Goal: Task Accomplishment & Management: Use online tool/utility

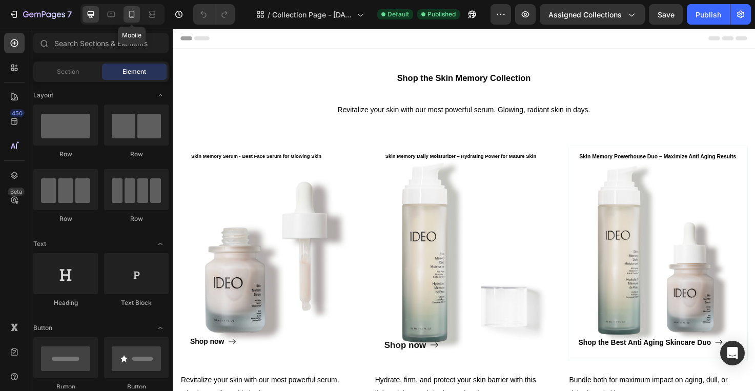
click at [135, 6] on div at bounding box center [131, 14] width 16 height 16
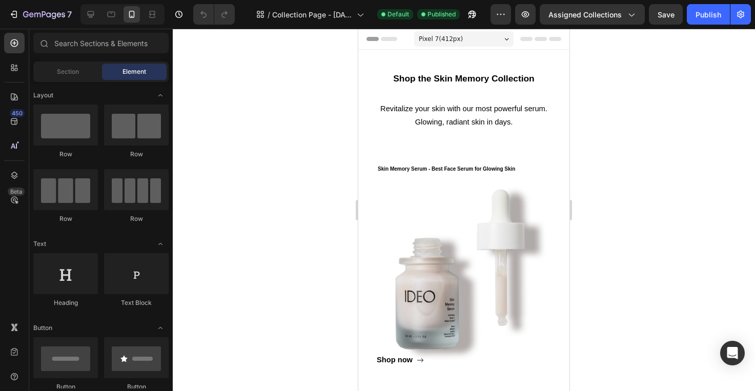
click at [444, 38] on span "Pixel 7 ( 412 px)" at bounding box center [441, 39] width 44 height 10
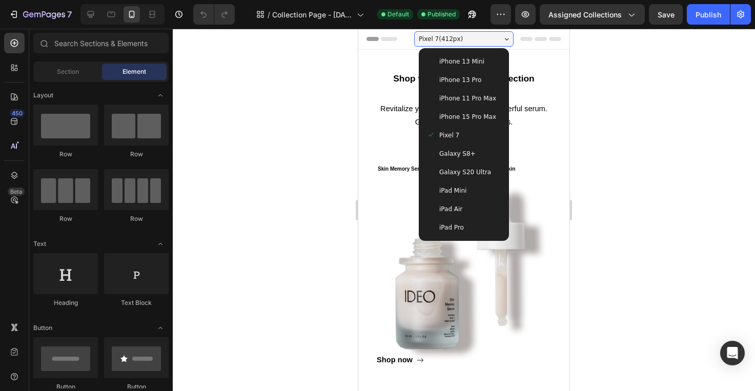
click at [473, 170] on span "Galaxy S20 Ultra" at bounding box center [465, 172] width 52 height 10
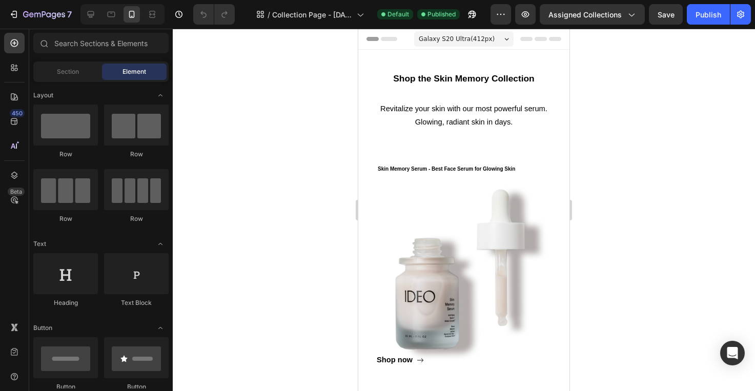
click at [486, 38] on span "Galaxy S20 Ultra ( 412 px)" at bounding box center [457, 39] width 76 height 10
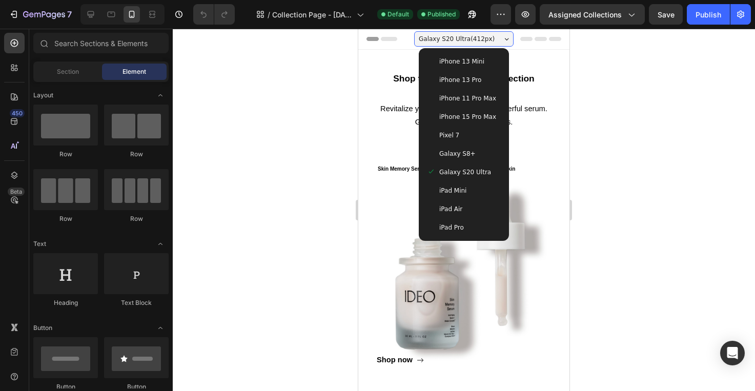
click at [463, 163] on div "Galaxy S20 Ultra" at bounding box center [464, 172] width 82 height 18
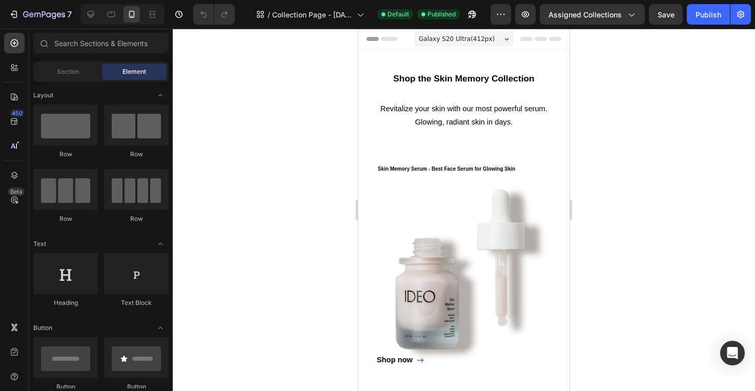
click at [450, 36] on span "Galaxy S20 Ultra ( 412 px)" at bounding box center [457, 39] width 76 height 10
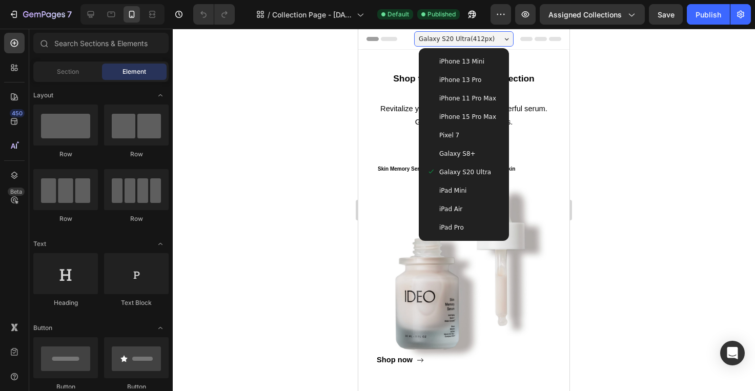
click at [454, 151] on span "Galaxy S8+" at bounding box center [457, 154] width 36 height 10
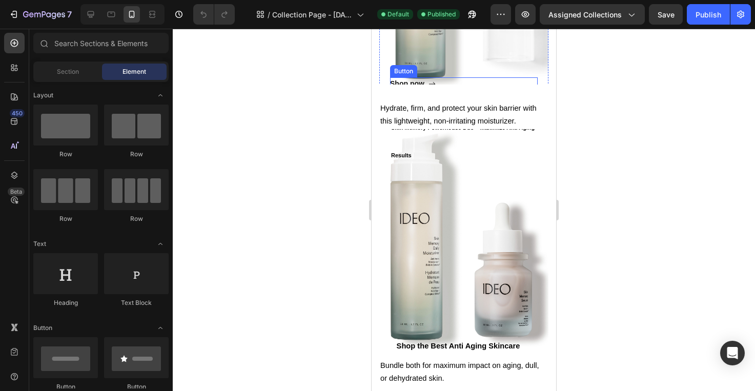
scroll to position [603, 0]
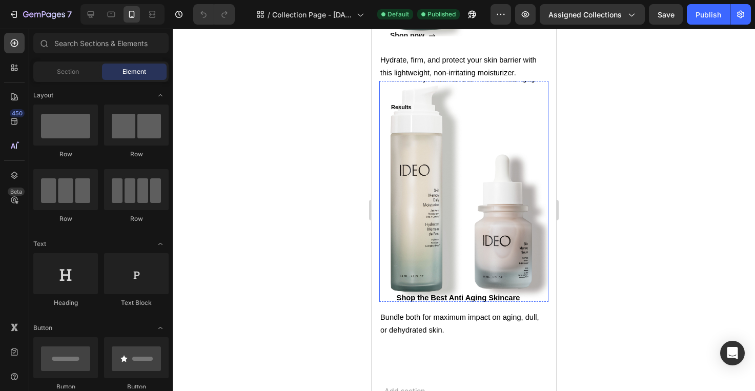
click at [453, 211] on div "Shop the Best Anti Aging Skincare Duo Button" at bounding box center [464, 218] width 148 height 197
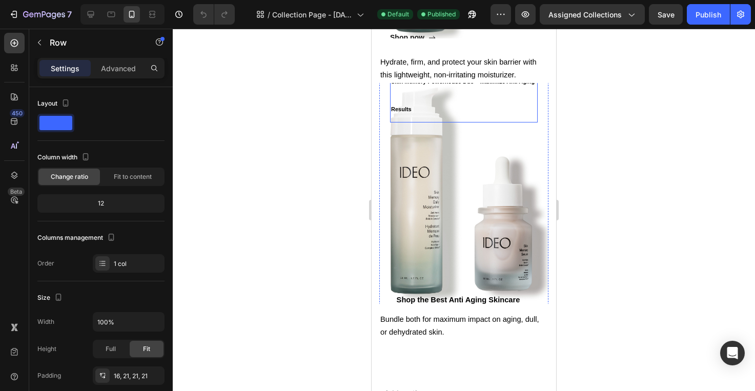
scroll to position [685, 0]
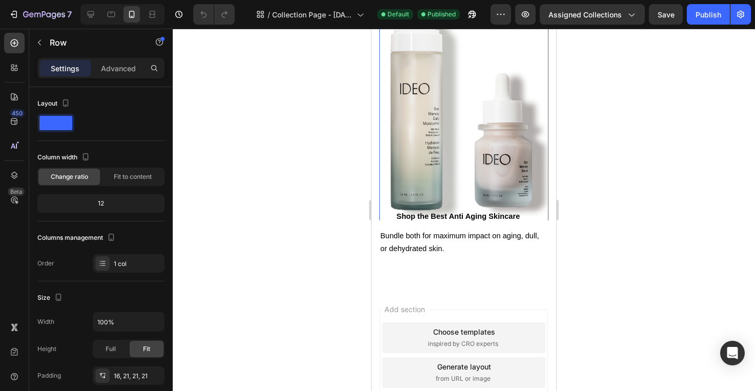
click at [446, 173] on div "Shop the Best Anti Aging Skincare Duo Button" at bounding box center [464, 137] width 148 height 197
click at [105, 208] on div "12" at bounding box center [100, 203] width 123 height 14
click at [121, 175] on span "Fit to content" at bounding box center [133, 176] width 38 height 9
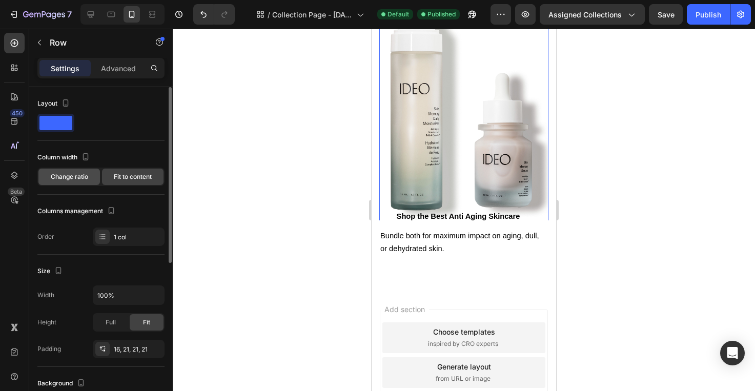
click at [73, 174] on span "Change ratio" at bounding box center [69, 176] width 37 height 9
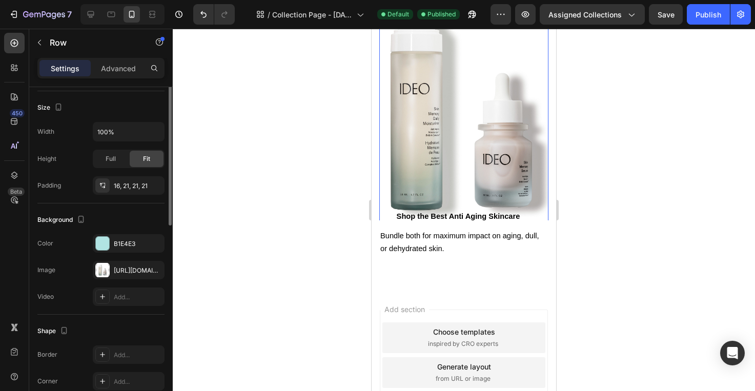
scroll to position [257, 0]
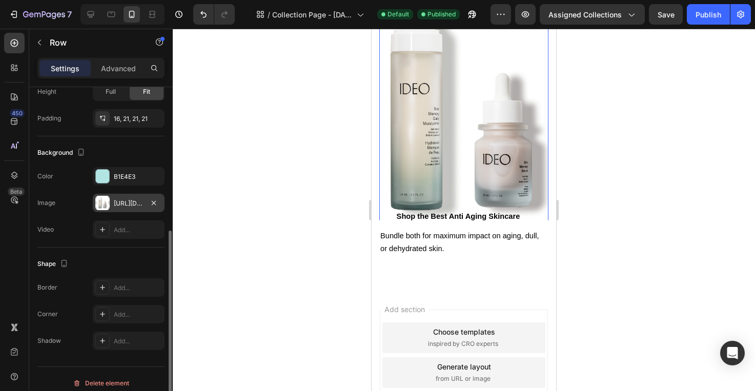
click at [115, 203] on div "[URL][DOMAIN_NAME]" at bounding box center [129, 203] width 30 height 9
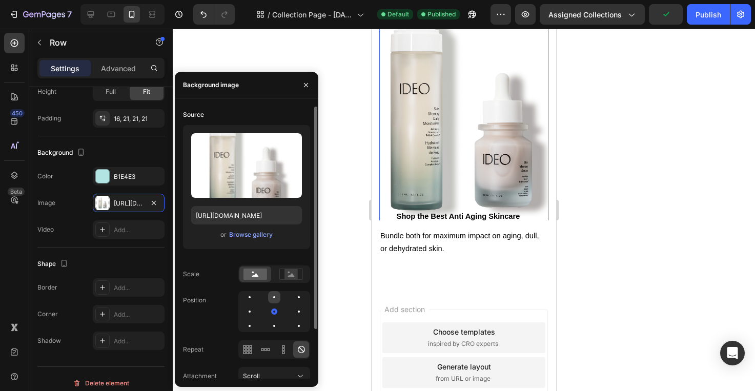
click at [293, 295] on div at bounding box center [299, 297] width 12 height 12
click at [293, 328] on div at bounding box center [299, 326] width 12 height 12
click at [248, 344] on icon at bounding box center [247, 349] width 10 height 10
click at [298, 348] on icon at bounding box center [301, 349] width 7 height 7
click at [251, 373] on span "Scroll" at bounding box center [251, 376] width 17 height 8
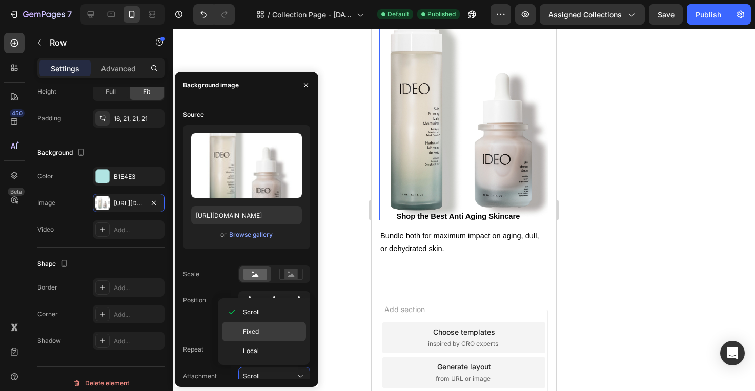
click at [245, 334] on span "Fixed" at bounding box center [251, 331] width 16 height 9
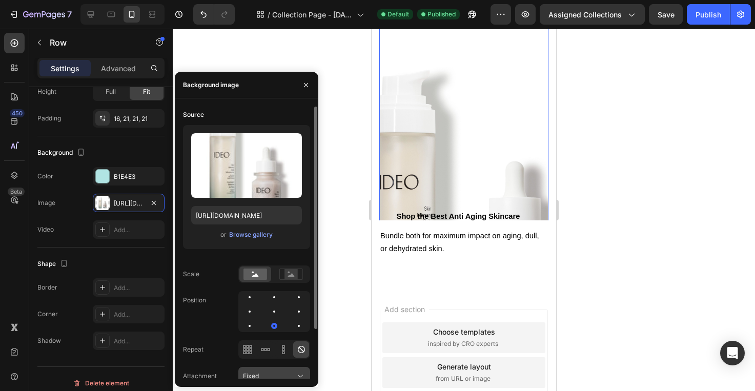
click at [268, 377] on div "Fixed" at bounding box center [269, 375] width 52 height 9
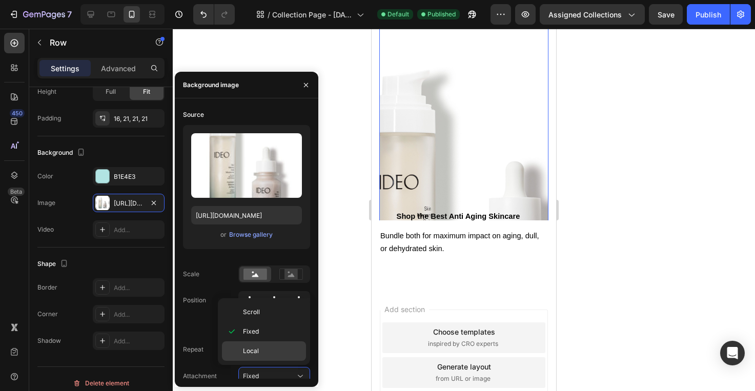
click at [266, 357] on div "Local" at bounding box center [264, 350] width 84 height 19
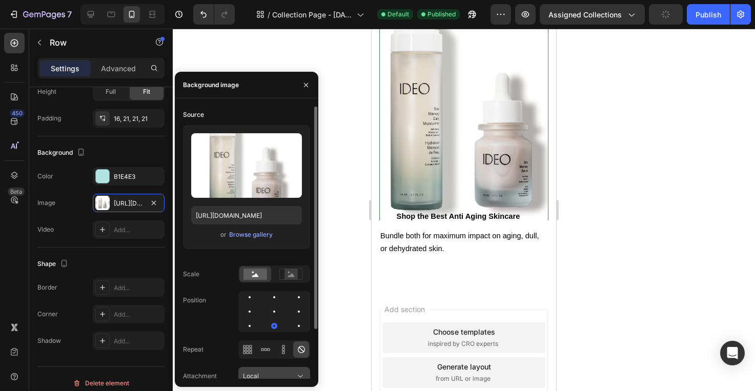
click at [273, 367] on button "Local" at bounding box center [274, 376] width 72 height 18
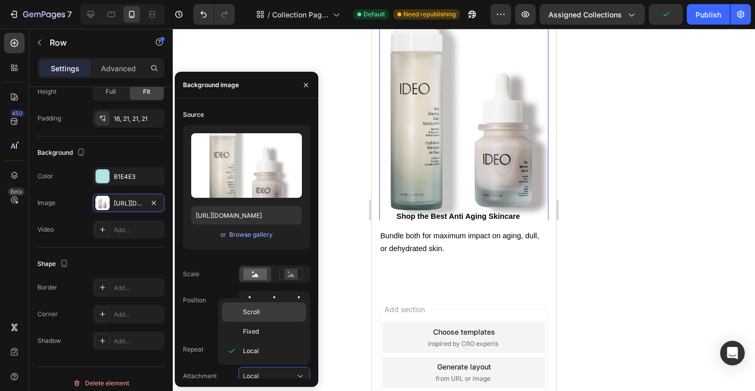
click at [257, 322] on div "Scroll" at bounding box center [264, 331] width 84 height 19
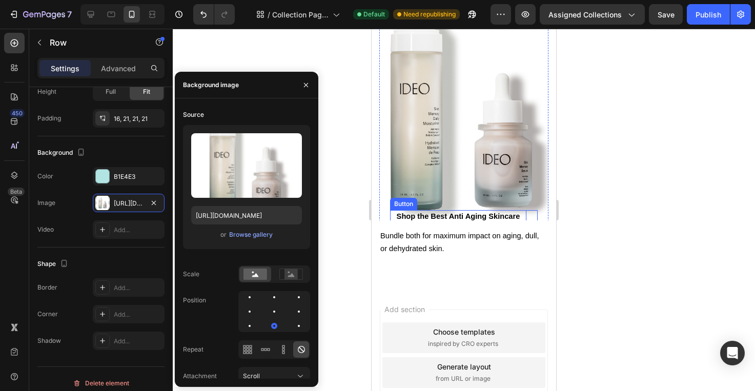
click at [450, 214] on strong "Shop the Best Anti Aging Skincare Duo" at bounding box center [458, 222] width 123 height 21
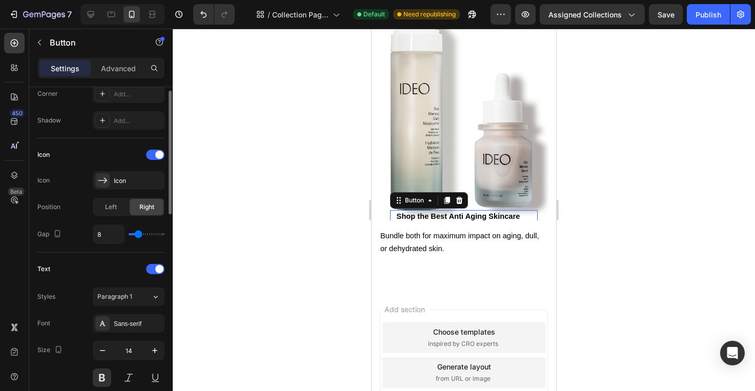
scroll to position [283, 0]
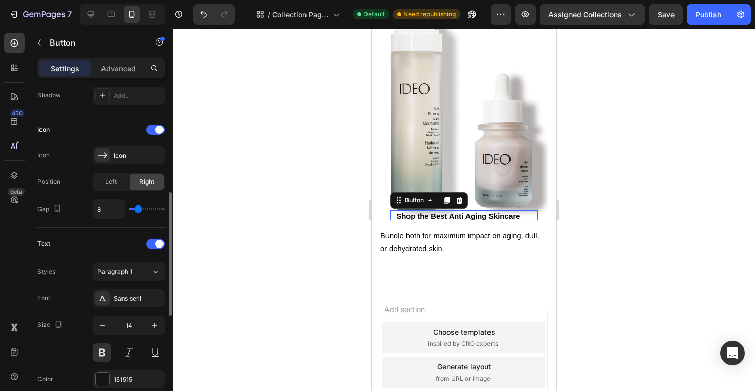
type input "9"
type input "10"
type input "11"
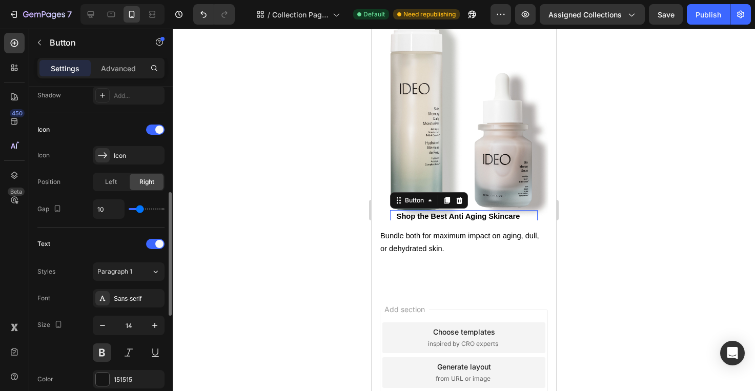
type input "11"
type input "12"
type input "13"
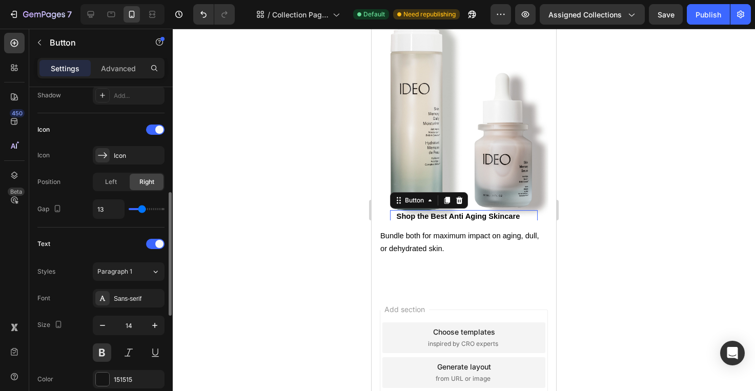
type input "14"
type input "15"
type input "16"
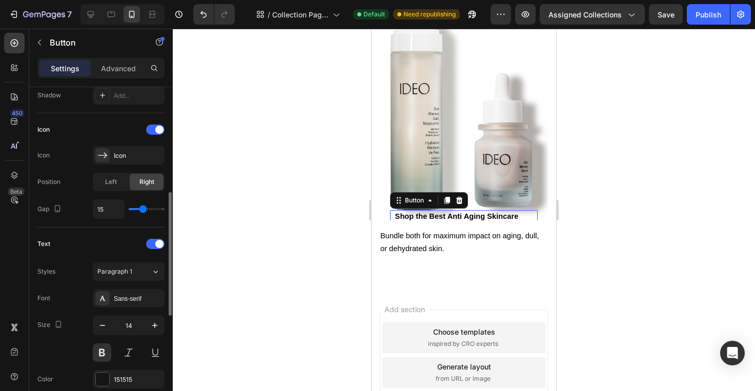
type input "16"
type input "15"
type input "14"
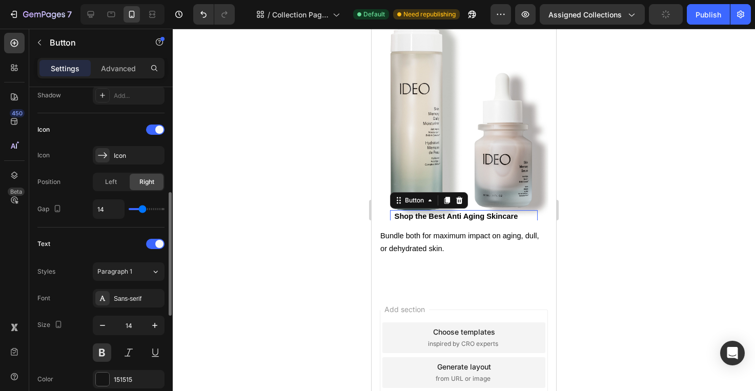
type input "13"
type input "12"
click at [140, 210] on input "range" at bounding box center [147, 209] width 36 height 2
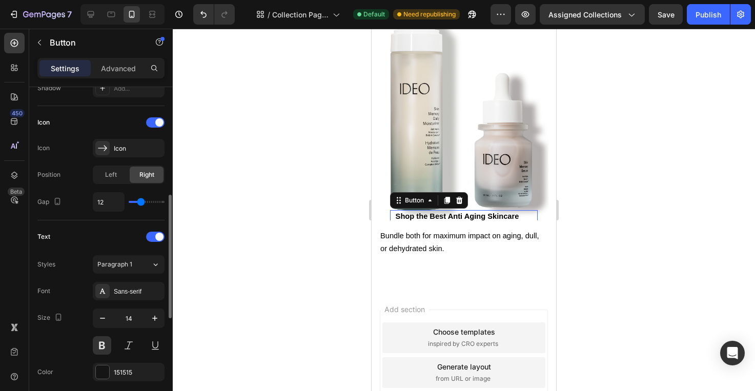
scroll to position [341, 0]
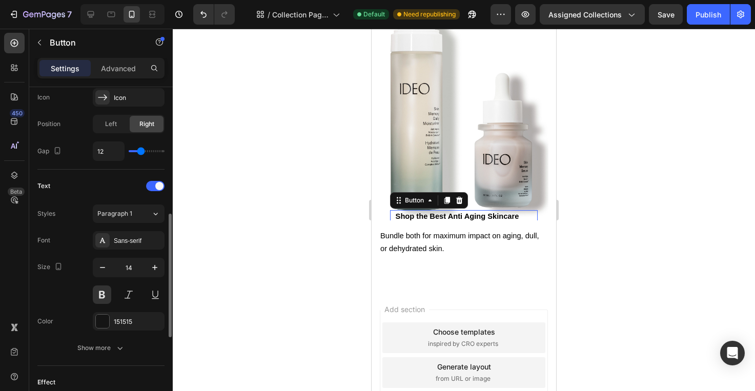
type input "9"
type input "8"
type input "7"
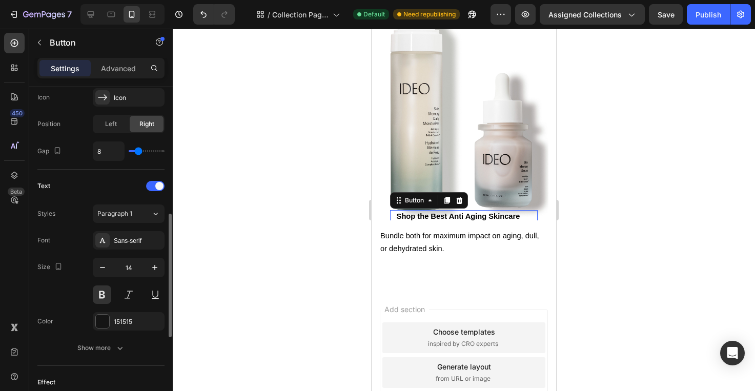
type input "7"
type input "8"
type input "9"
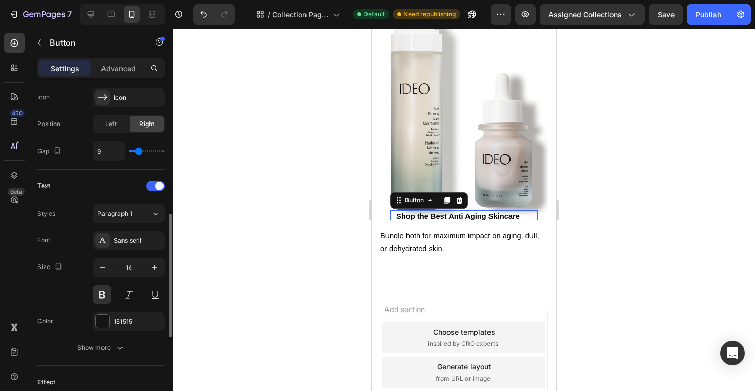
click at [138, 151] on input "range" at bounding box center [147, 151] width 36 height 2
click at [103, 265] on icon "button" at bounding box center [102, 267] width 10 height 10
click at [153, 263] on icon "button" at bounding box center [155, 267] width 10 height 10
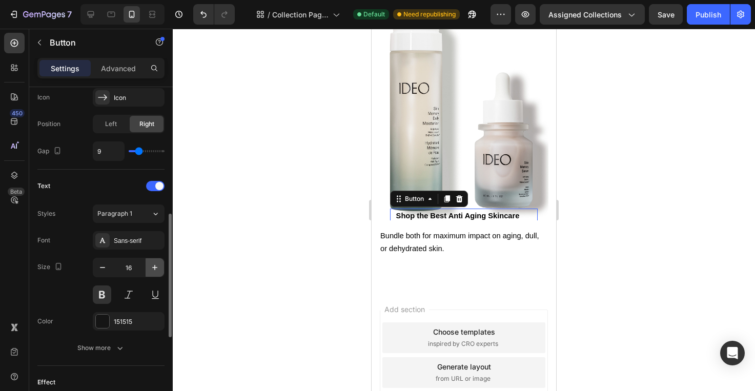
click at [153, 263] on icon "button" at bounding box center [155, 267] width 10 height 10
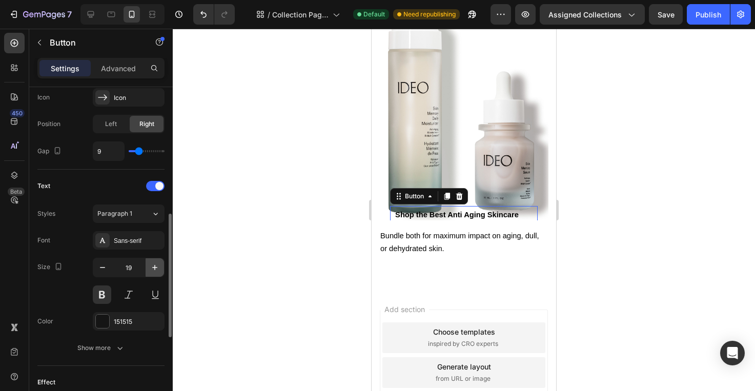
click at [153, 263] on icon "button" at bounding box center [155, 267] width 10 height 10
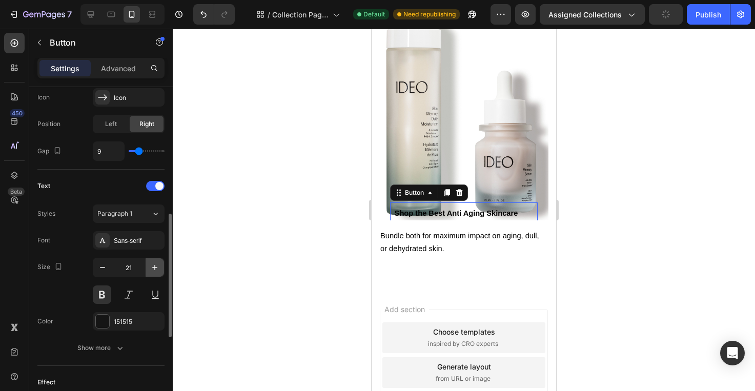
click at [153, 263] on icon "button" at bounding box center [155, 267] width 10 height 10
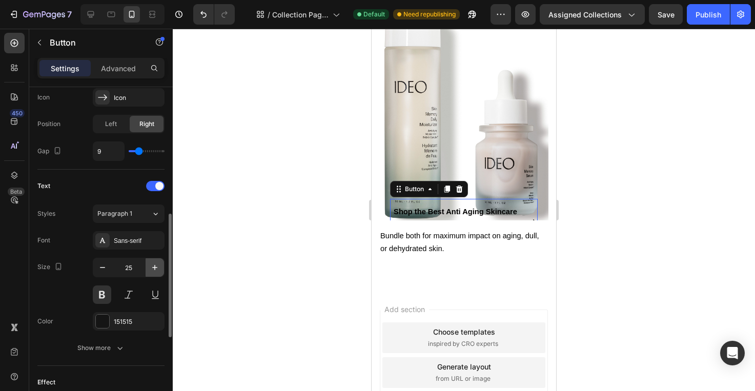
click at [153, 263] on icon "button" at bounding box center [155, 267] width 10 height 10
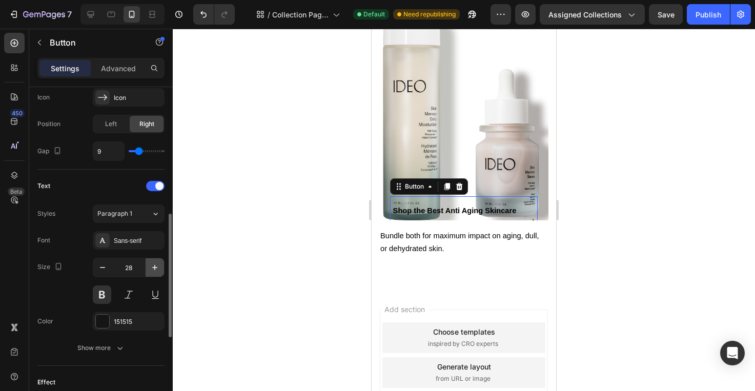
click at [153, 263] on icon "button" at bounding box center [155, 267] width 10 height 10
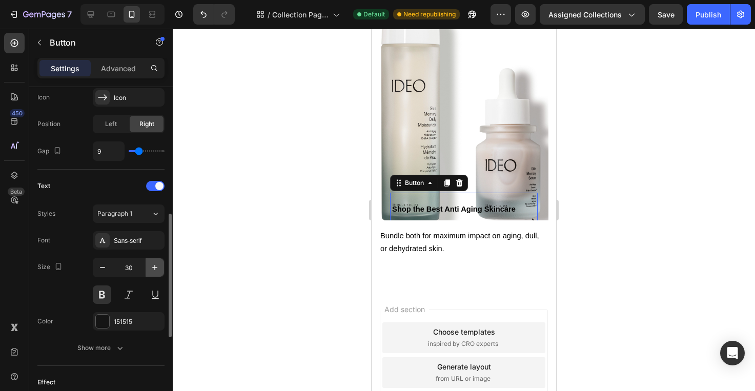
click at [153, 263] on icon "button" at bounding box center [155, 267] width 10 height 10
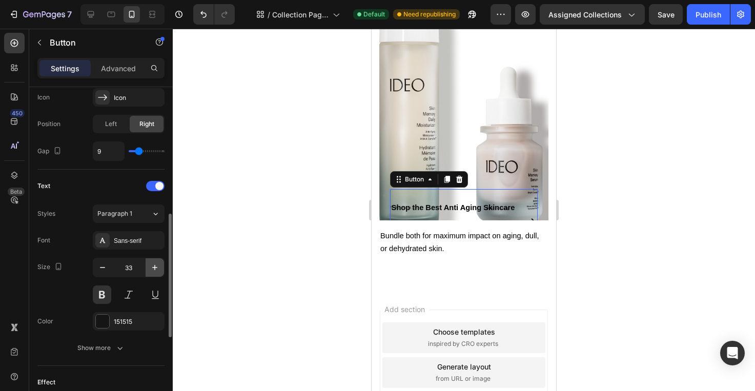
click at [153, 263] on icon "button" at bounding box center [155, 267] width 10 height 10
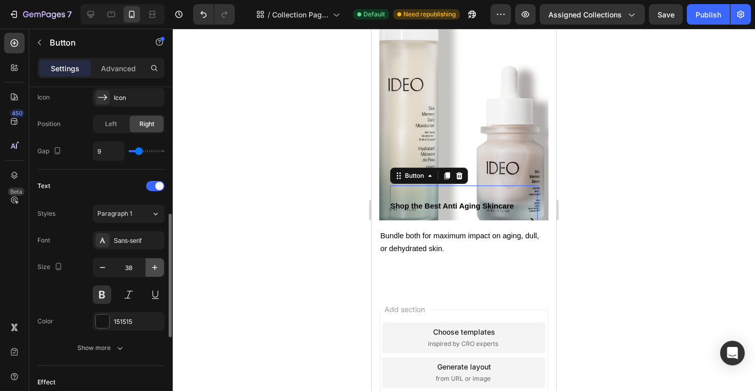
click at [153, 263] on icon "button" at bounding box center [155, 267] width 10 height 10
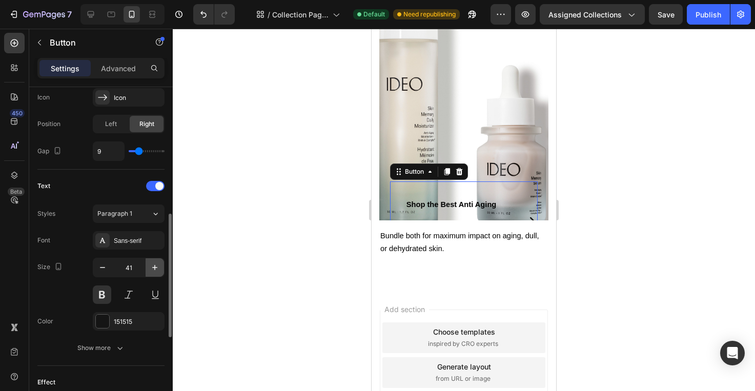
click at [153, 263] on icon "button" at bounding box center [155, 267] width 10 height 10
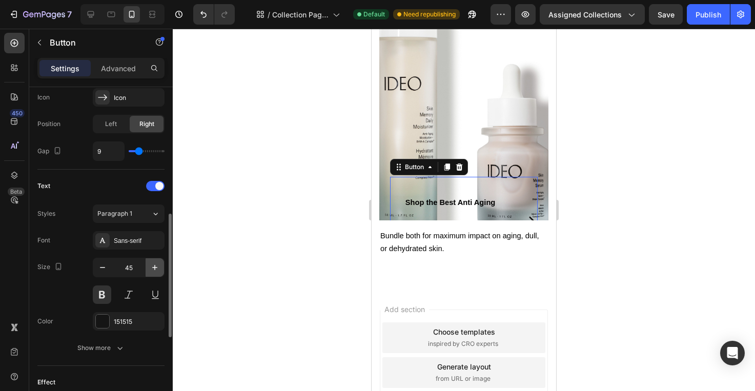
click at [153, 263] on icon "button" at bounding box center [155, 267] width 10 height 10
type input "48"
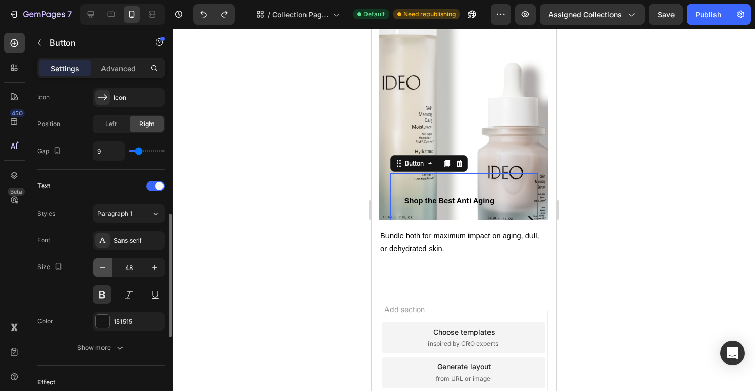
click at [103, 266] on icon "button" at bounding box center [102, 267] width 10 height 10
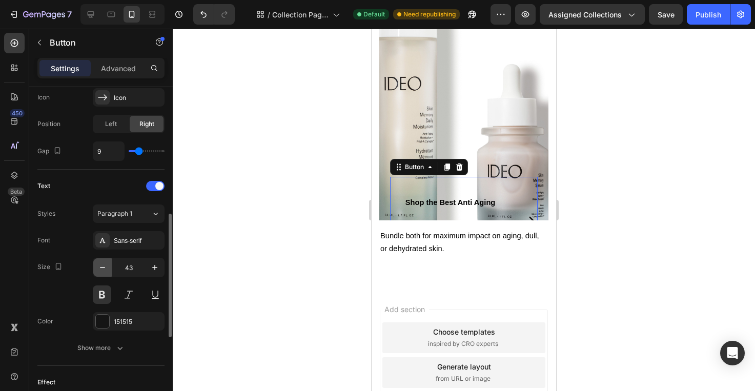
click at [103, 266] on icon "button" at bounding box center [102, 267] width 10 height 10
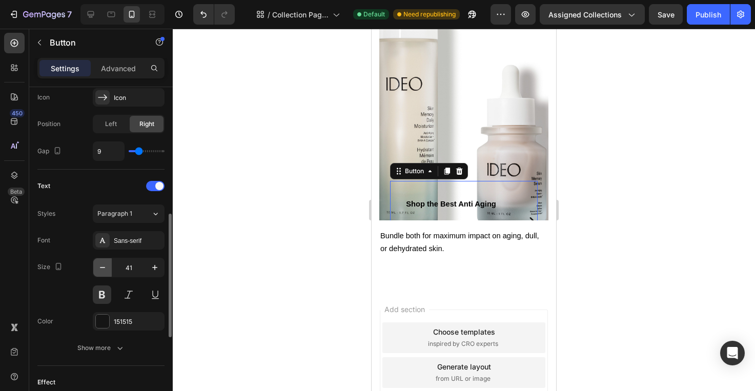
click at [103, 266] on icon "button" at bounding box center [102, 267] width 10 height 10
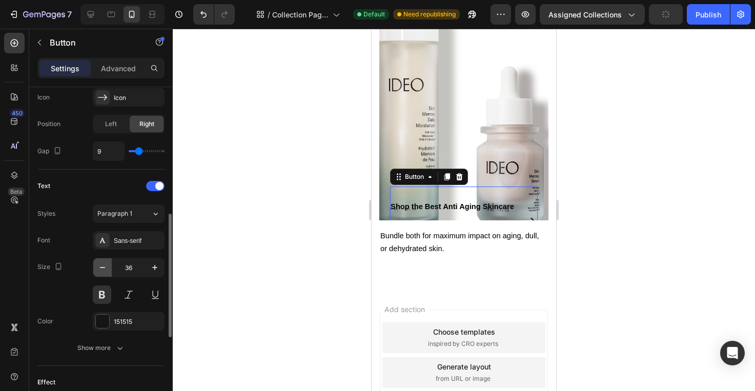
click at [103, 266] on icon "button" at bounding box center [102, 267] width 10 height 10
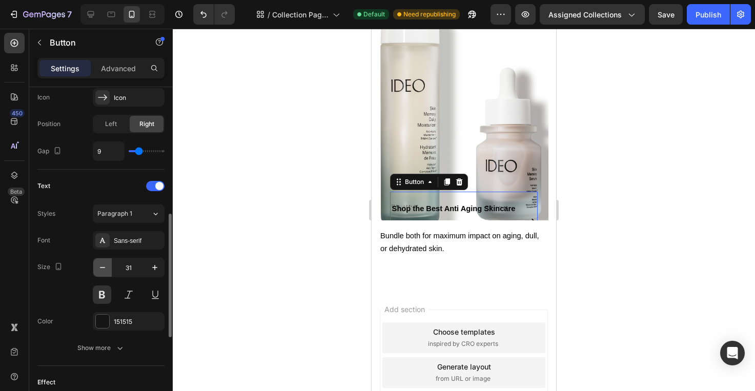
click at [103, 266] on icon "button" at bounding box center [102, 267] width 10 height 10
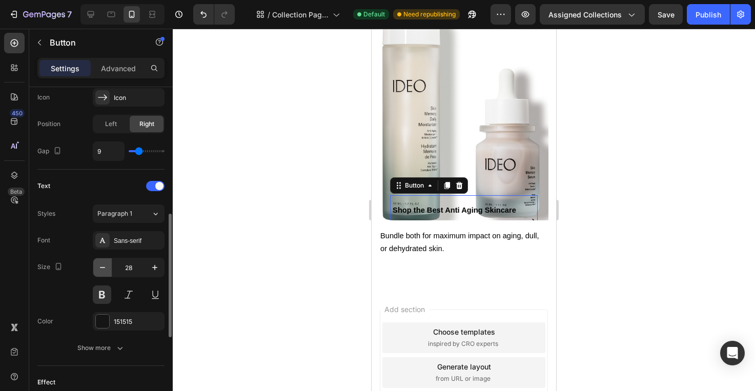
click at [103, 266] on icon "button" at bounding box center [102, 267] width 10 height 10
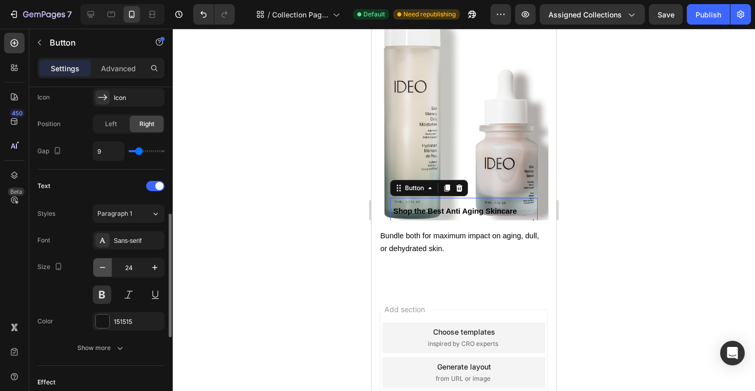
click at [103, 266] on icon "button" at bounding box center [102, 267] width 10 height 10
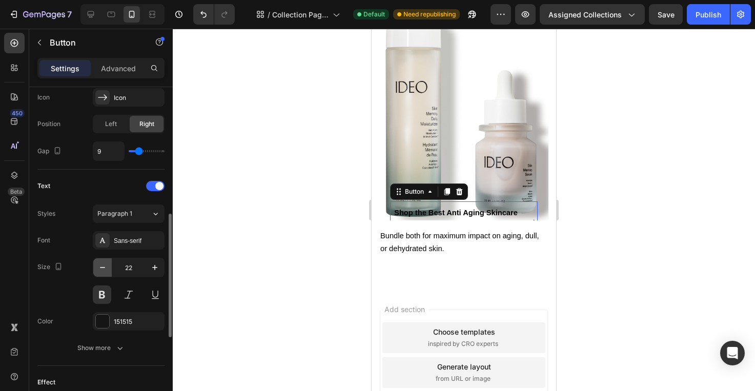
click at [103, 266] on icon "button" at bounding box center [102, 267] width 10 height 10
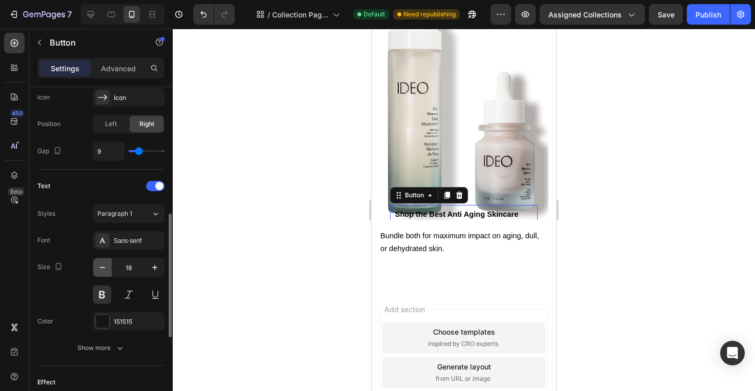
click at [103, 266] on icon "button" at bounding box center [102, 267] width 10 height 10
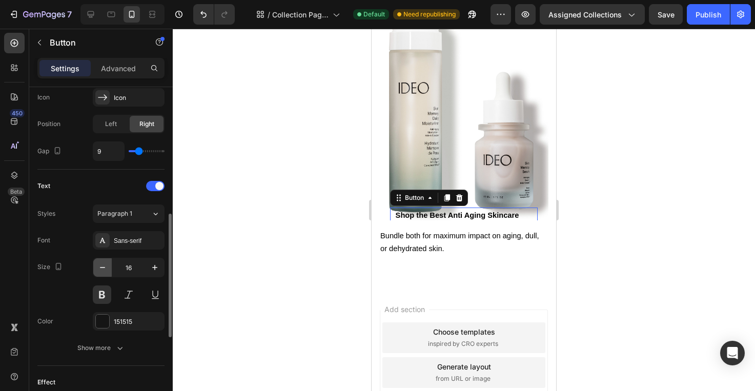
click at [103, 266] on icon "button" at bounding box center [102, 267] width 10 height 10
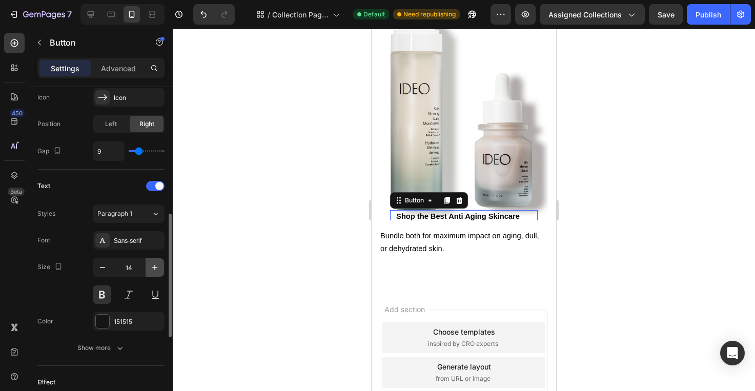
click at [149, 268] on button "button" at bounding box center [154, 267] width 18 height 18
type input "16"
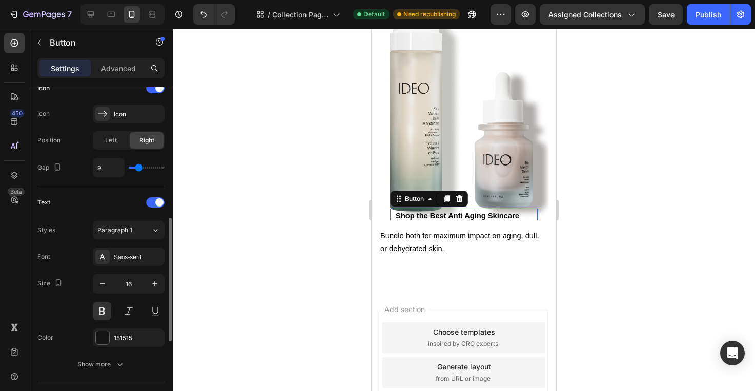
scroll to position [324, 0]
click at [159, 201] on span at bounding box center [159, 203] width 8 height 8
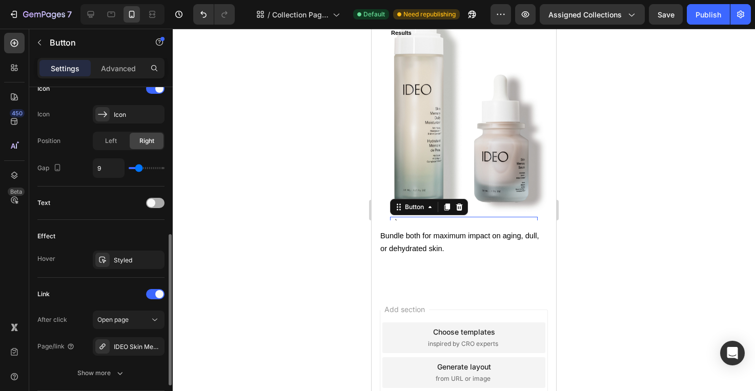
click at [155, 203] on span at bounding box center [151, 203] width 8 height 8
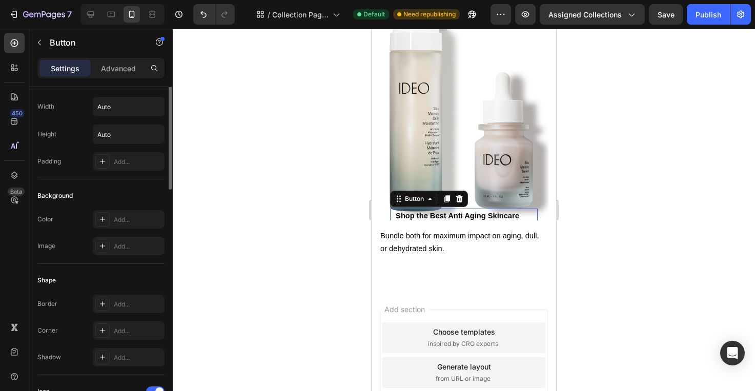
scroll to position [0, 0]
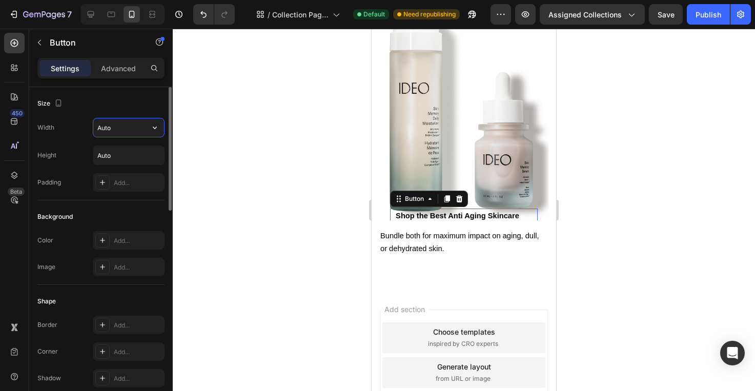
click at [108, 131] on input "Auto" at bounding box center [128, 127] width 71 height 18
click at [163, 129] on button "button" at bounding box center [154, 127] width 18 height 18
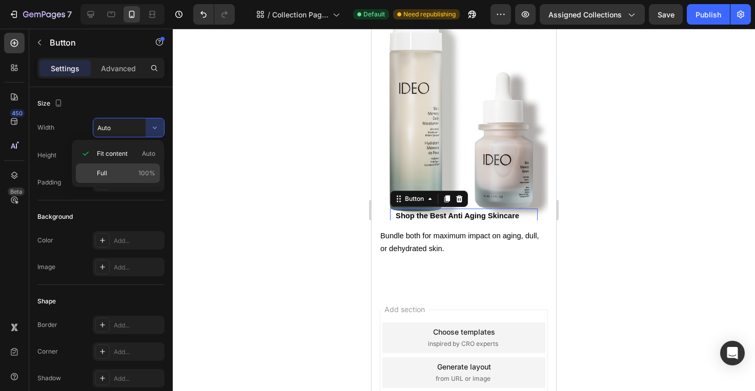
click at [120, 174] on p "Full 100%" at bounding box center [126, 173] width 58 height 9
type input "100%"
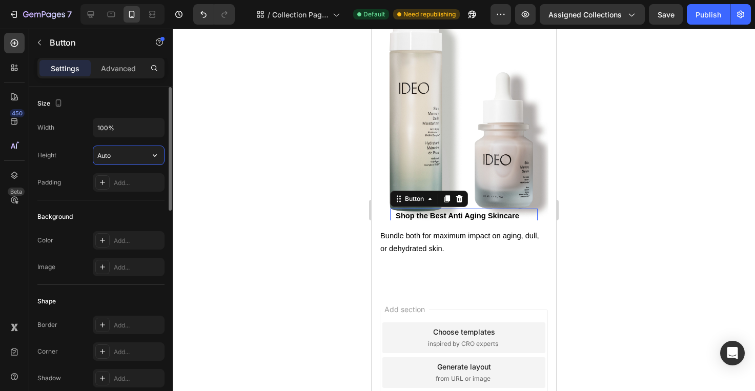
click at [139, 152] on input "Auto" at bounding box center [128, 155] width 71 height 18
click at [157, 153] on icon "button" at bounding box center [155, 155] width 10 height 10
click at [149, 183] on span "Auto" at bounding box center [148, 181] width 13 height 9
click at [123, 171] on div "Width 100% Height Auto Padding Add..." at bounding box center [100, 155] width 127 height 74
click at [118, 178] on div "Add..." at bounding box center [138, 182] width 48 height 9
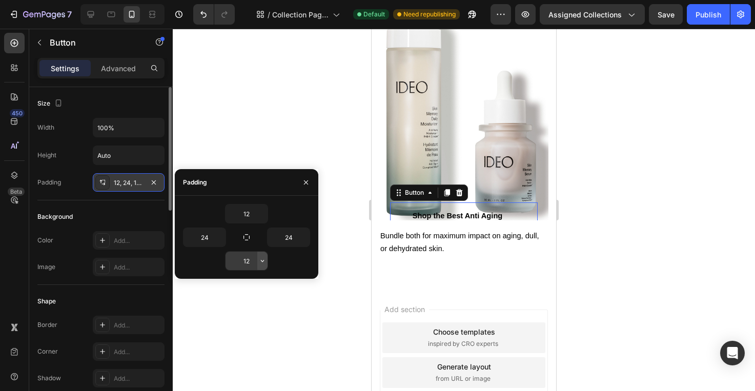
click at [265, 263] on icon "button" at bounding box center [262, 261] width 8 height 8
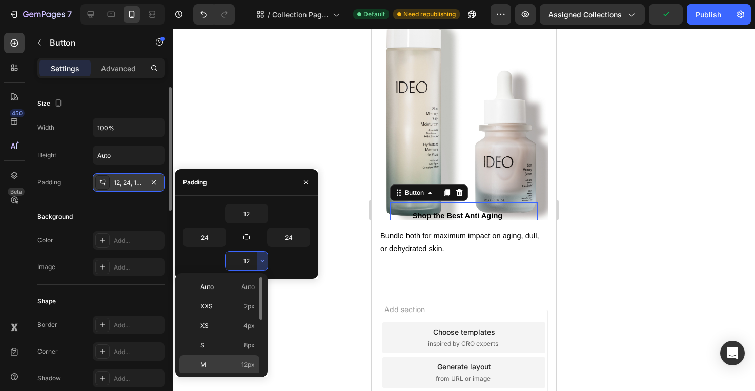
click at [252, 363] on span "12px" at bounding box center [247, 364] width 13 height 9
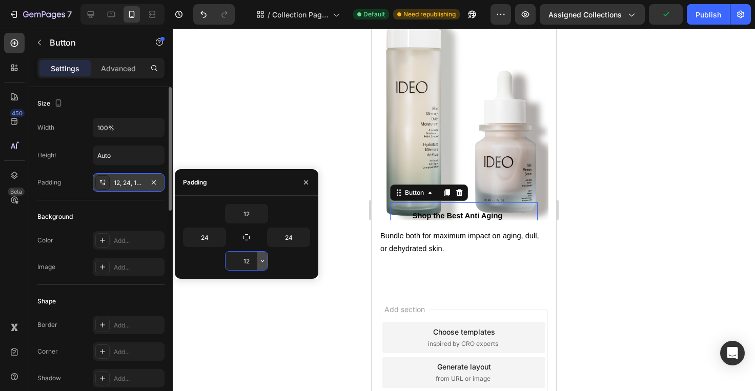
drag, startPoint x: 241, startPoint y: 266, endPoint x: 264, endPoint y: 266, distance: 23.1
click at [264, 266] on div "12" at bounding box center [246, 261] width 42 height 18
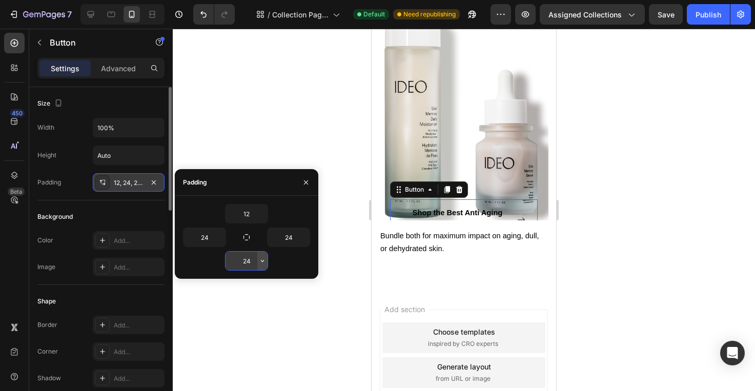
click at [264, 266] on button "button" at bounding box center [262, 261] width 10 height 18
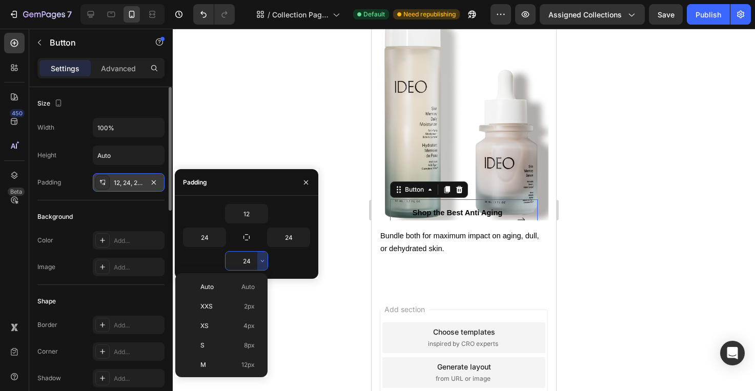
click at [249, 262] on input "24" at bounding box center [246, 261] width 42 height 18
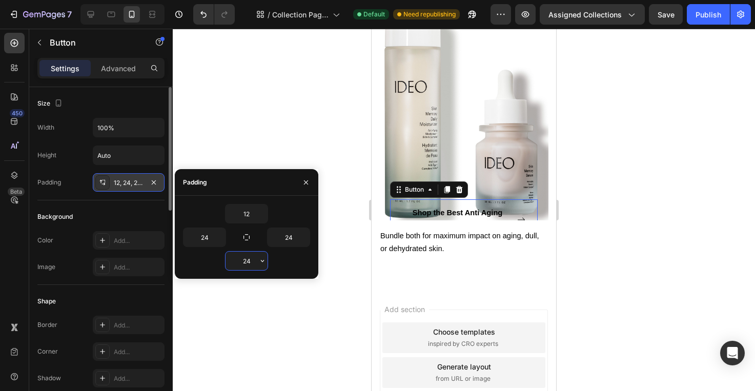
click at [249, 262] on input "24" at bounding box center [246, 261] width 42 height 18
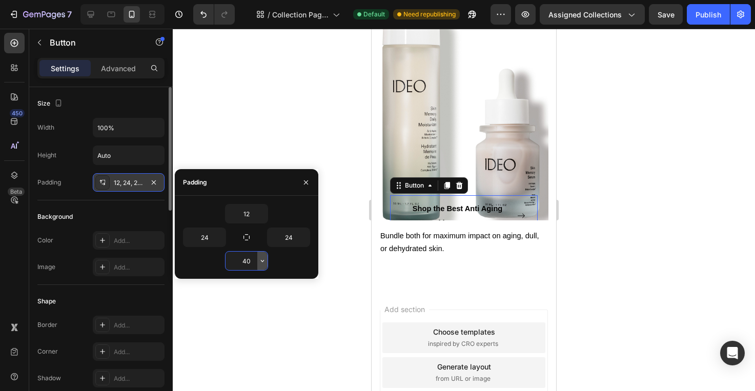
click at [265, 257] on icon "button" at bounding box center [262, 261] width 8 height 8
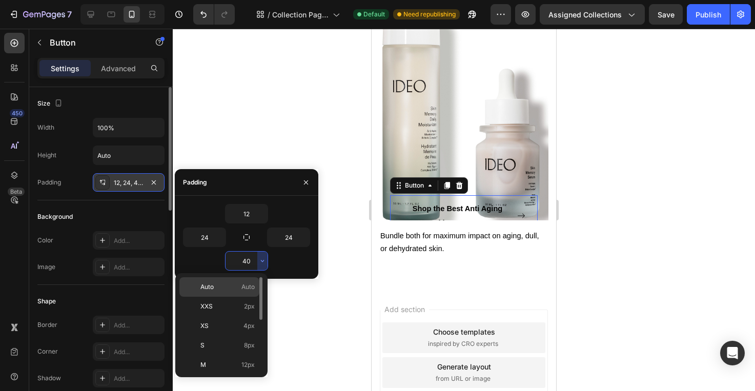
click at [246, 282] on span "Auto" at bounding box center [247, 286] width 13 height 9
type input "Auto"
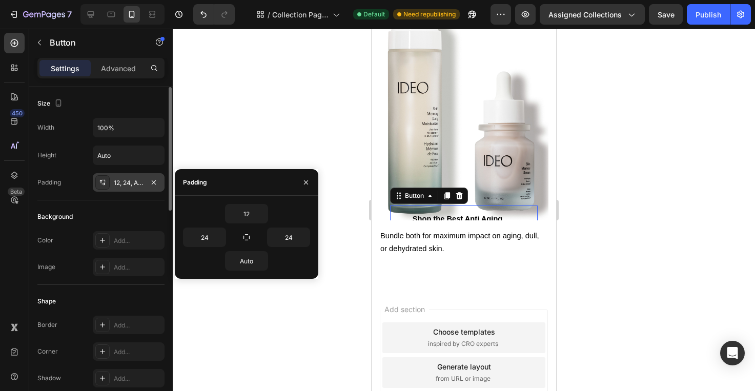
click at [245, 325] on div at bounding box center [464, 210] width 582 height 362
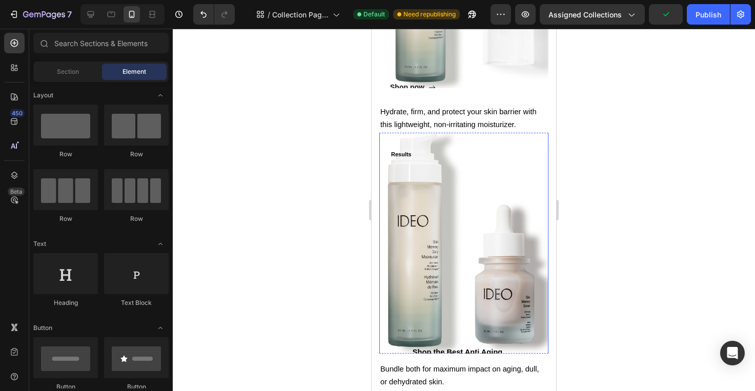
scroll to position [470, 0]
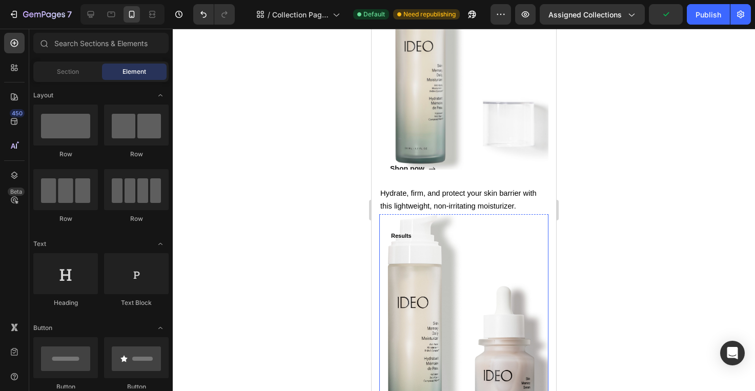
click at [426, 265] on div "Shop the Best Anti Aging Skincare Duo Button" at bounding box center [464, 352] width 148 height 207
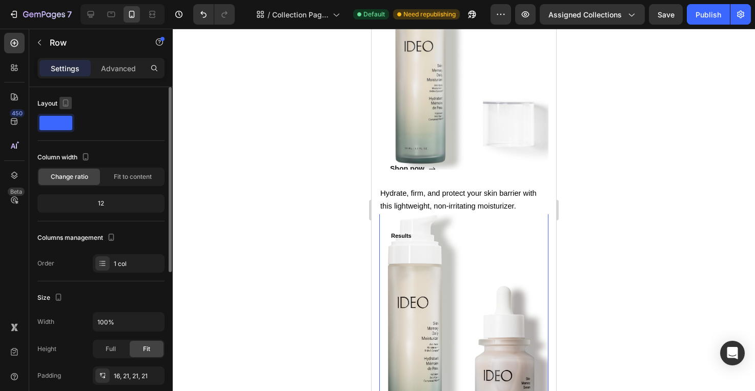
click at [64, 104] on icon "button" at bounding box center [65, 103] width 10 height 10
click at [95, 115] on div at bounding box center [100, 123] width 127 height 18
click at [46, 123] on span at bounding box center [55, 123] width 33 height 14
click at [125, 179] on span "Fit to content" at bounding box center [133, 176] width 38 height 9
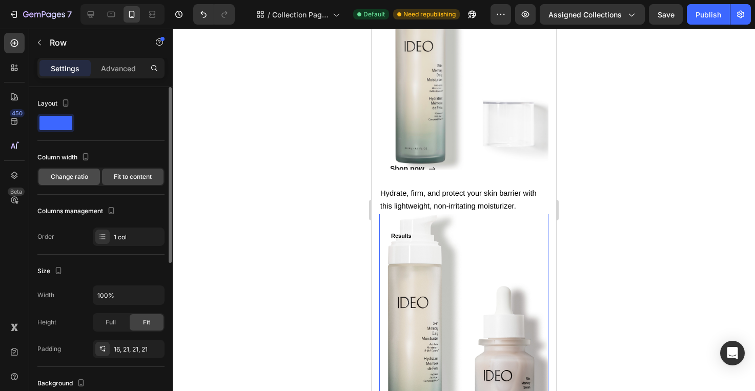
click at [76, 178] on span "Change ratio" at bounding box center [69, 176] width 37 height 9
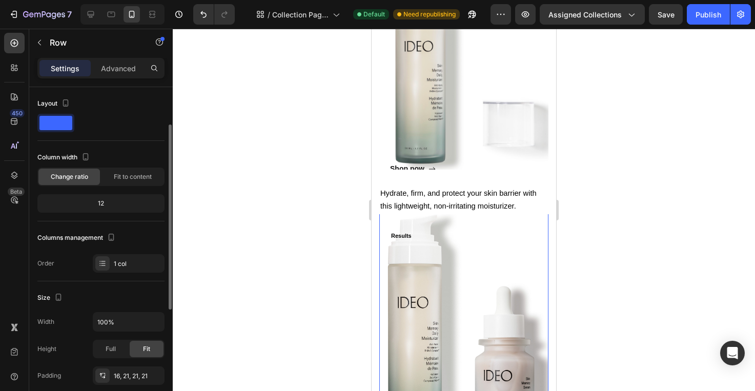
scroll to position [68, 0]
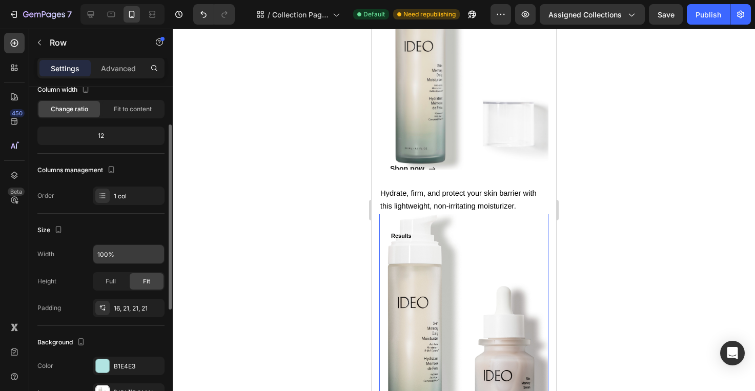
click at [111, 262] on input "100%" at bounding box center [128, 254] width 71 height 18
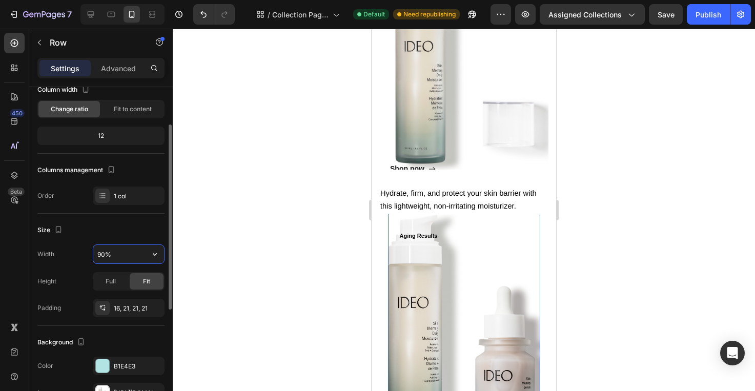
click at [111, 262] on input "90%" at bounding box center [128, 254] width 71 height 18
click at [102, 253] on input "90%" at bounding box center [128, 254] width 71 height 18
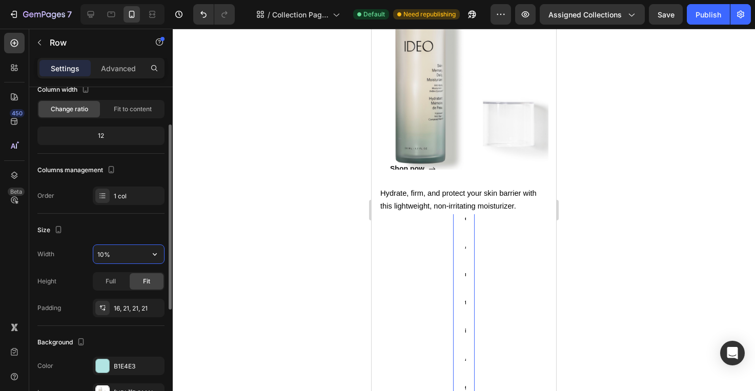
type input "100%"
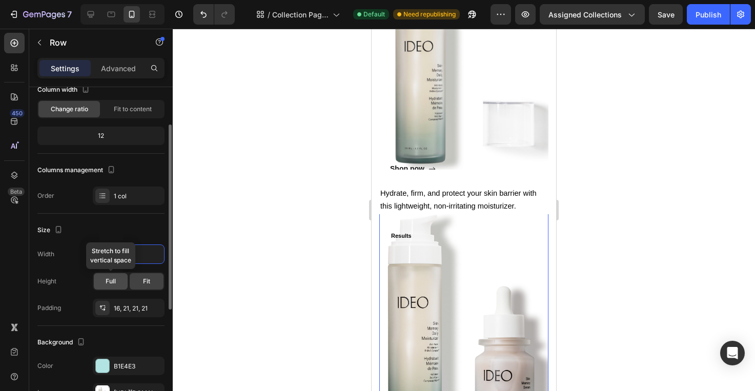
click at [107, 273] on div "Full" at bounding box center [111, 281] width 34 height 16
click at [160, 281] on div "Fit" at bounding box center [147, 281] width 34 height 16
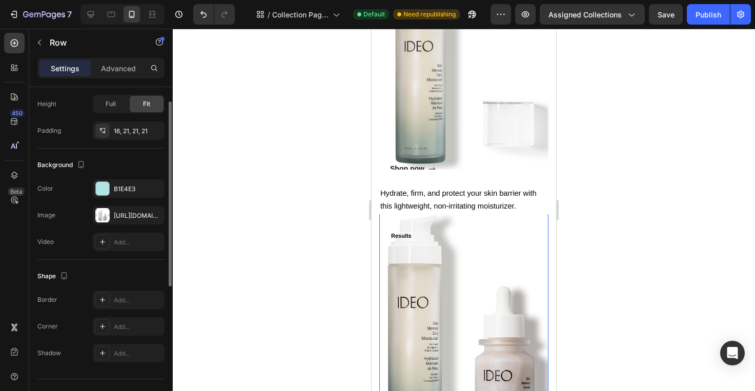
scroll to position [265, 0]
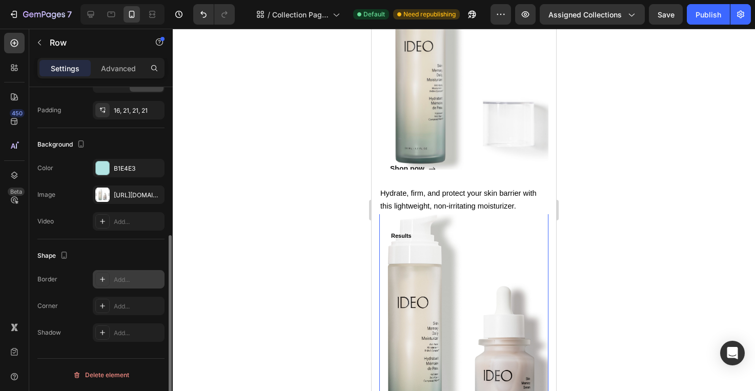
click at [105, 280] on icon at bounding box center [102, 279] width 8 height 8
click at [97, 261] on div "Shape" at bounding box center [100, 255] width 127 height 16
click at [103, 166] on div at bounding box center [102, 167] width 13 height 13
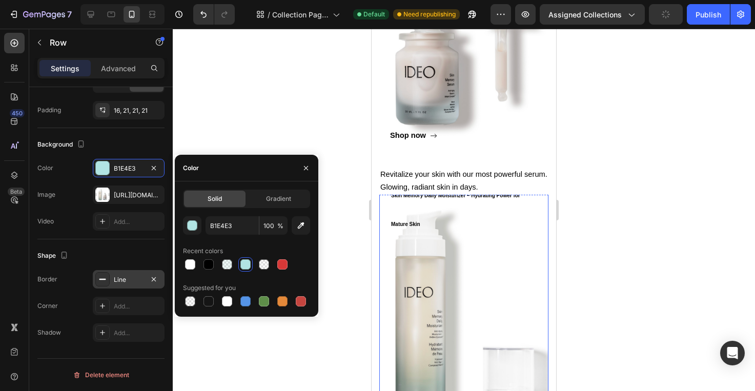
scroll to position [0, 0]
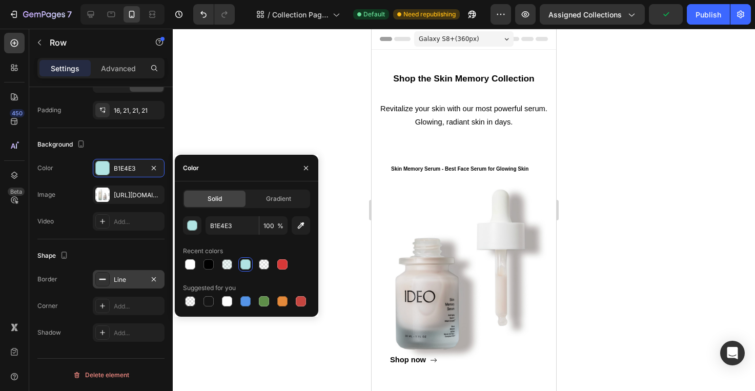
click at [458, 41] on span "Galaxy S8+ ( 360 px)" at bounding box center [449, 39] width 60 height 10
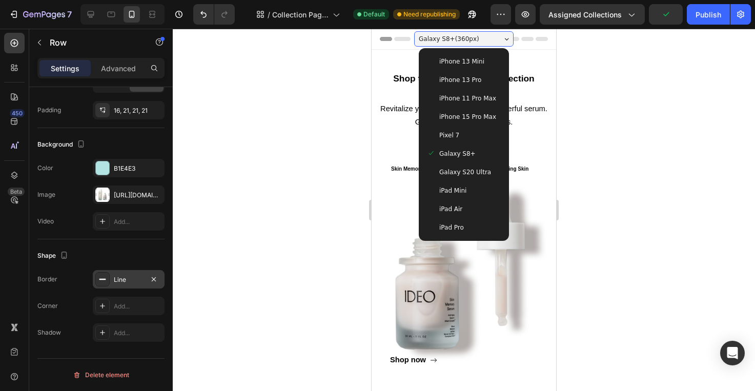
click at [449, 171] on span "Galaxy S20 Ultra" at bounding box center [465, 172] width 52 height 10
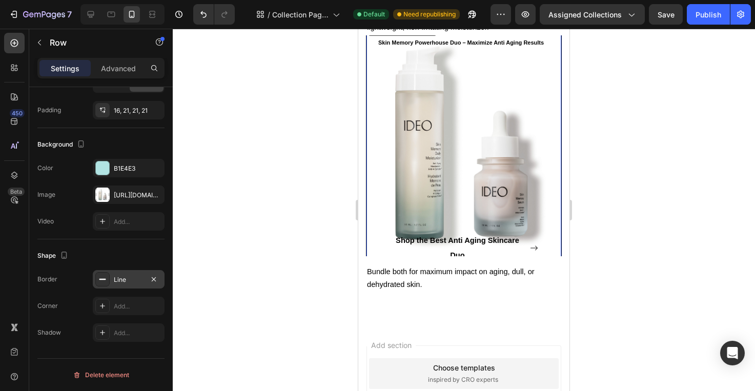
scroll to position [686, 0]
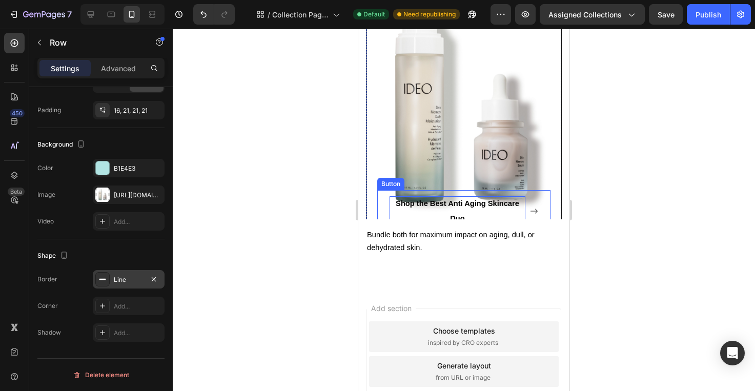
click at [465, 208] on p "Shop the Best Anti Aging Skincare Duo" at bounding box center [457, 211] width 136 height 30
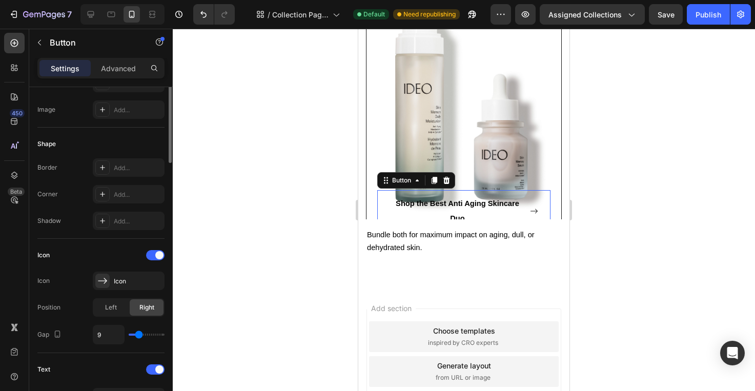
scroll to position [167, 0]
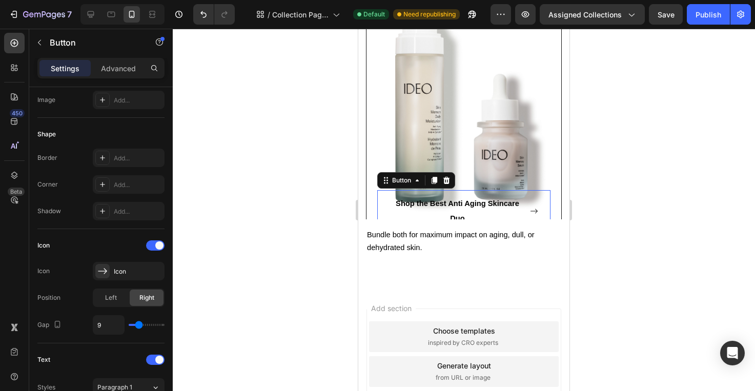
type input "12"
type input "11"
type input "10"
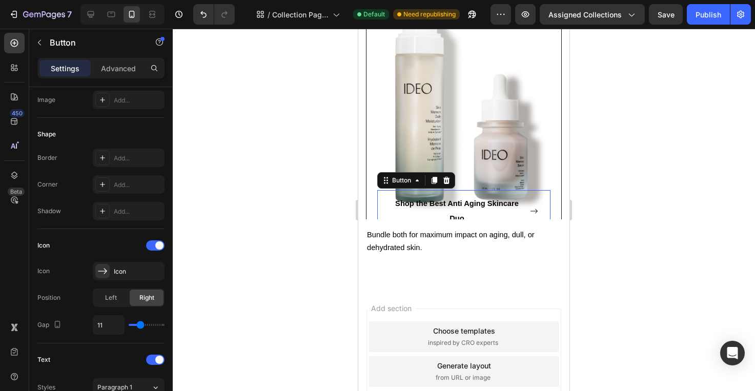
type input "10"
type input "9"
click at [139, 326] on input "range" at bounding box center [147, 325] width 36 height 2
click at [106, 299] on span "Left" at bounding box center [111, 297] width 12 height 9
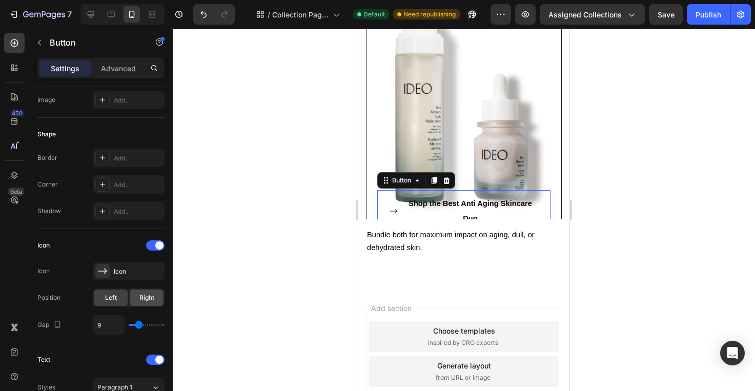
click at [138, 298] on div "Right" at bounding box center [147, 297] width 34 height 16
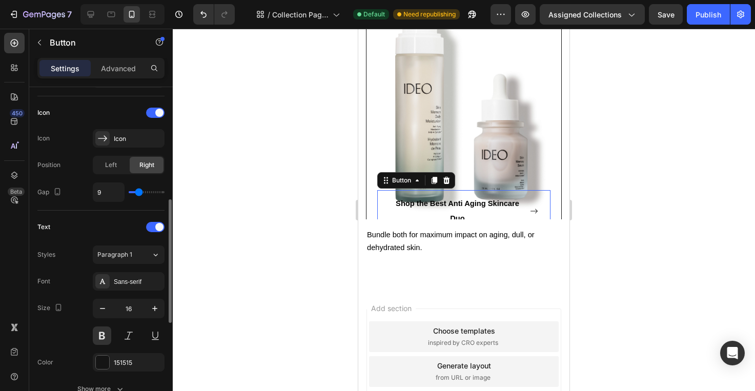
scroll to position [300, 0]
click at [103, 309] on icon "button" at bounding box center [102, 308] width 10 height 10
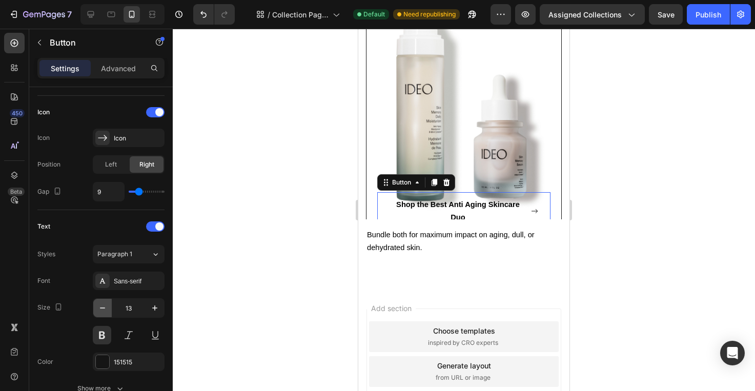
click at [103, 309] on icon "button" at bounding box center [102, 308] width 10 height 10
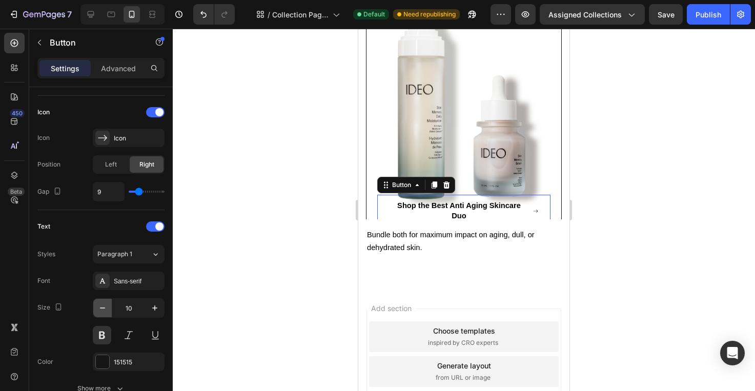
click at [103, 309] on icon "button" at bounding box center [102, 308] width 10 height 10
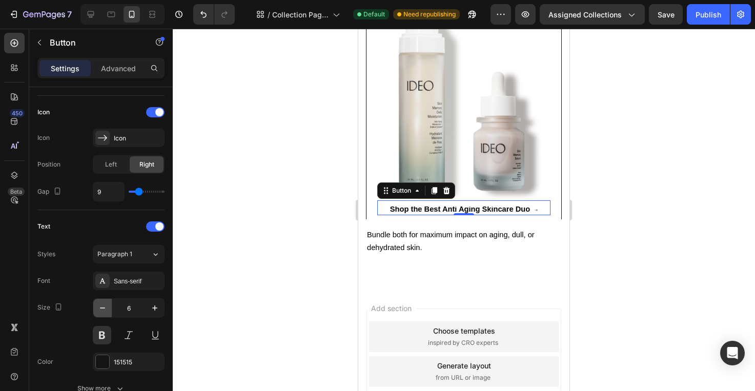
click at [103, 309] on icon "button" at bounding box center [102, 308] width 10 height 10
click at [149, 309] on button "button" at bounding box center [154, 308] width 18 height 18
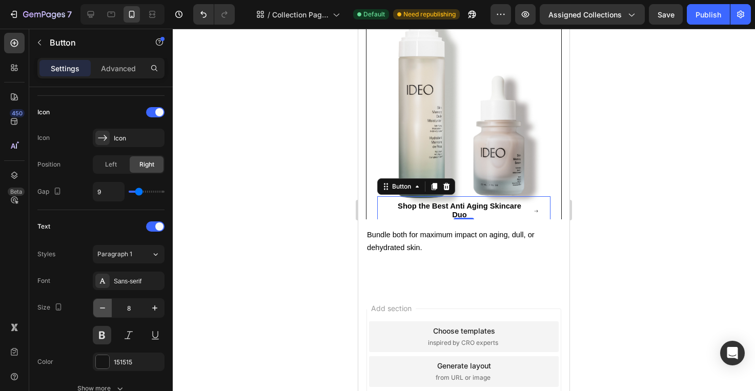
click at [107, 312] on icon "button" at bounding box center [102, 308] width 10 height 10
type input "7"
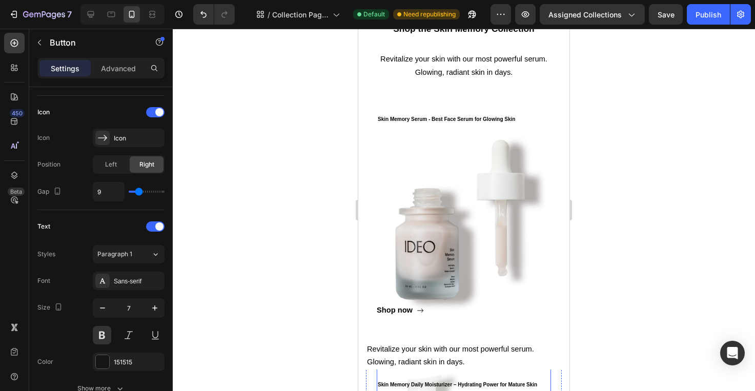
scroll to position [0, 0]
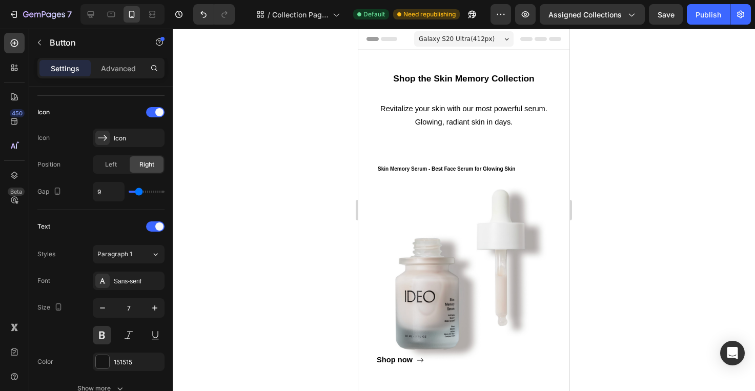
click at [457, 40] on span "Galaxy S20 Ultra ( 412 px)" at bounding box center [457, 39] width 76 height 10
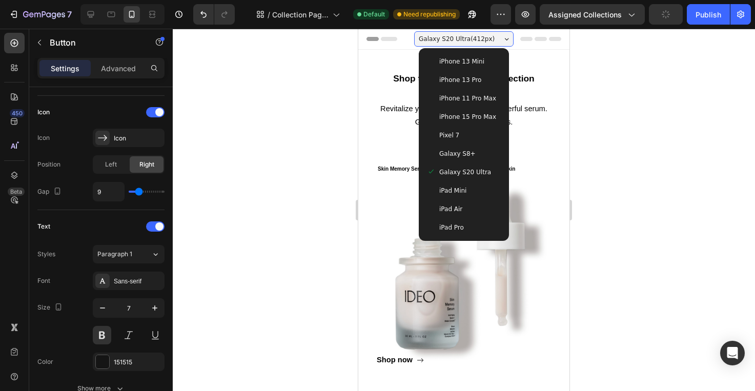
click at [452, 152] on span "Galaxy S8+" at bounding box center [457, 154] width 36 height 10
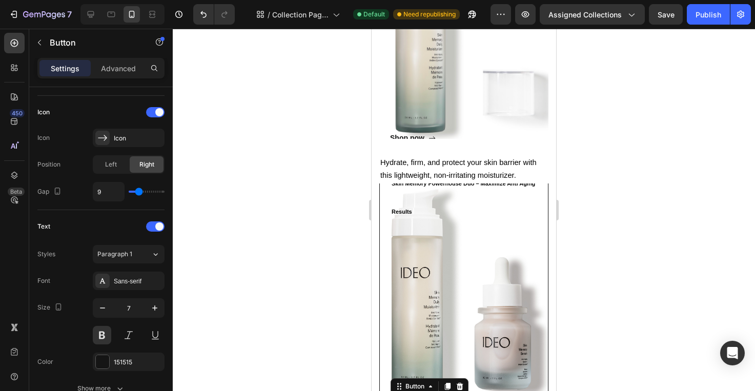
scroll to position [531, 0]
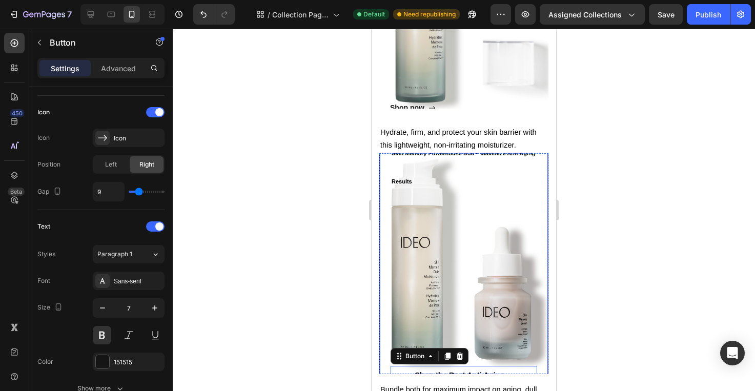
click at [386, 243] on div "Skin Memory Powerhouse Duo – Maximize Anti Aging Results Heading Shop the Best …" at bounding box center [463, 264] width 169 height 272
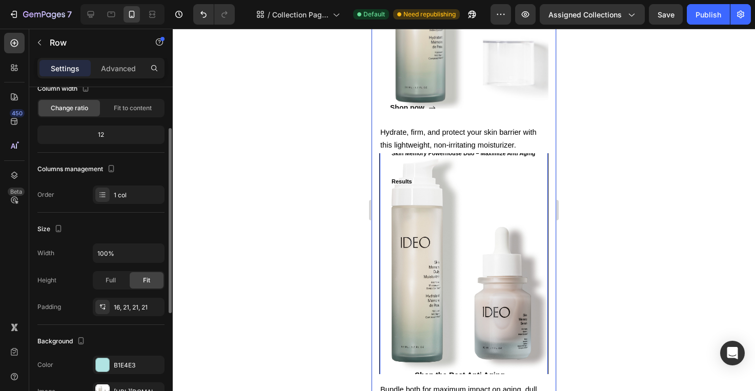
scroll to position [75, 0]
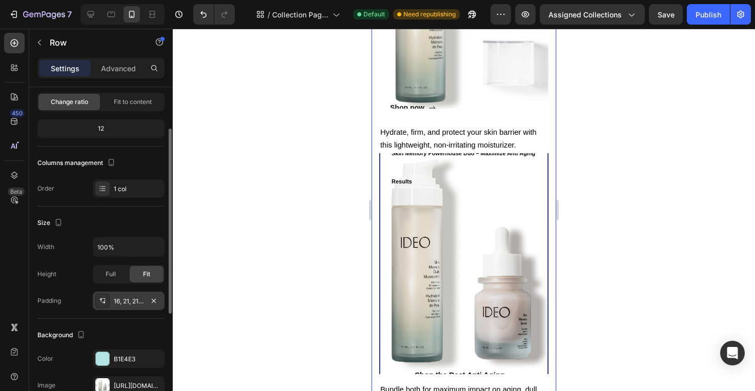
click at [101, 299] on icon at bounding box center [101, 300] width 3 height 4
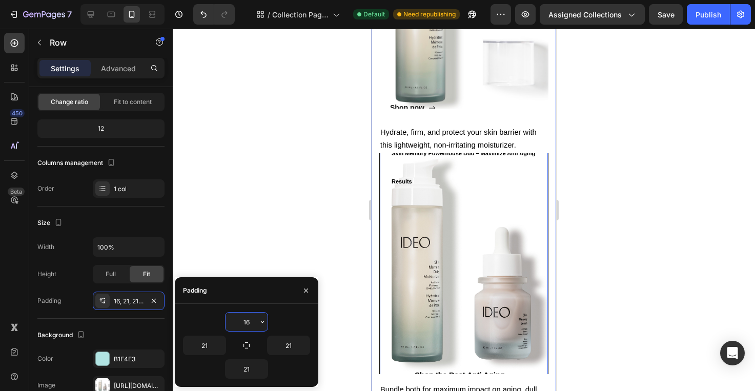
drag, startPoint x: 240, startPoint y: 320, endPoint x: 253, endPoint y: 320, distance: 12.8
click at [253, 320] on input "16" at bounding box center [246, 321] width 42 height 18
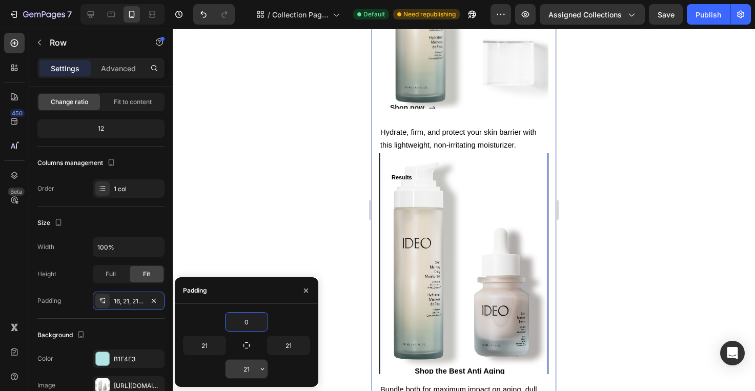
type input "0"
click at [238, 372] on input "21" at bounding box center [246, 369] width 42 height 18
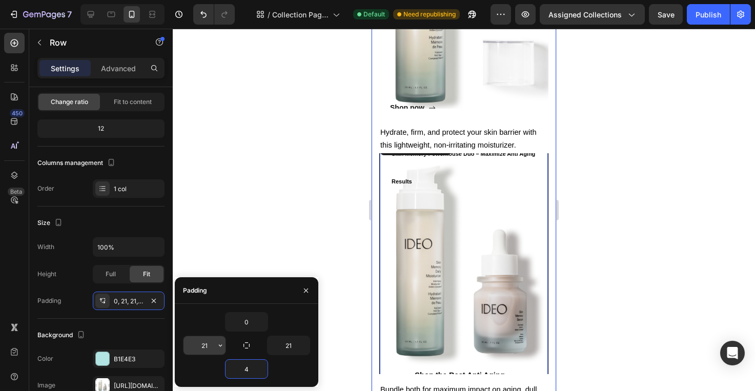
type input "4"
click at [207, 346] on input "21" at bounding box center [204, 345] width 42 height 18
type input "0"
drag, startPoint x: 287, startPoint y: 341, endPoint x: 295, endPoint y: 343, distance: 7.8
click at [295, 343] on input "21" at bounding box center [288, 345] width 42 height 18
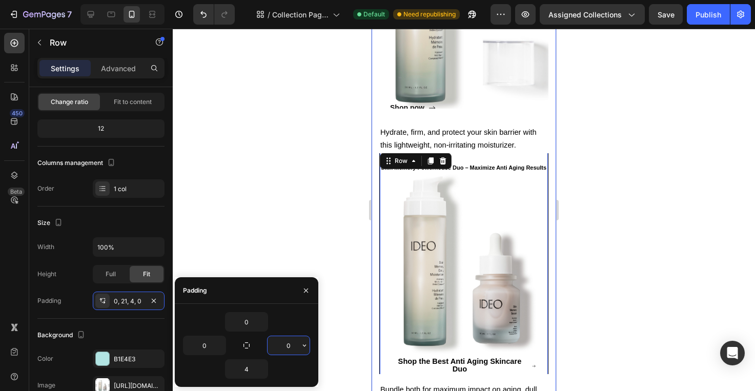
type input "0"
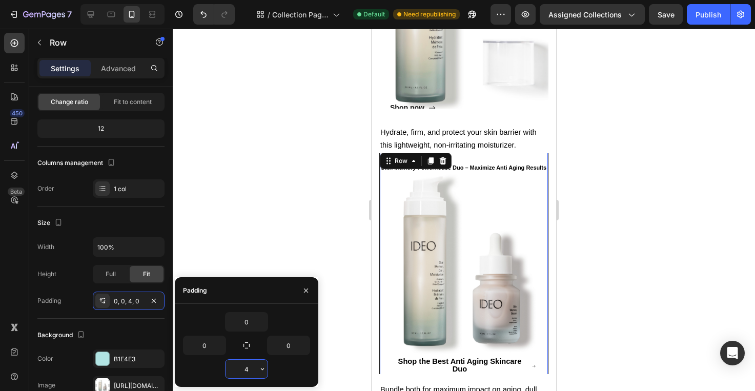
drag, startPoint x: 252, startPoint y: 366, endPoint x: 238, endPoint y: 365, distance: 13.8
click at [239, 365] on input "4" at bounding box center [246, 369] width 42 height 18
drag, startPoint x: 238, startPoint y: 365, endPoint x: 248, endPoint y: 367, distance: 9.9
click at [248, 367] on input "4" at bounding box center [246, 369] width 42 height 18
type input "0"
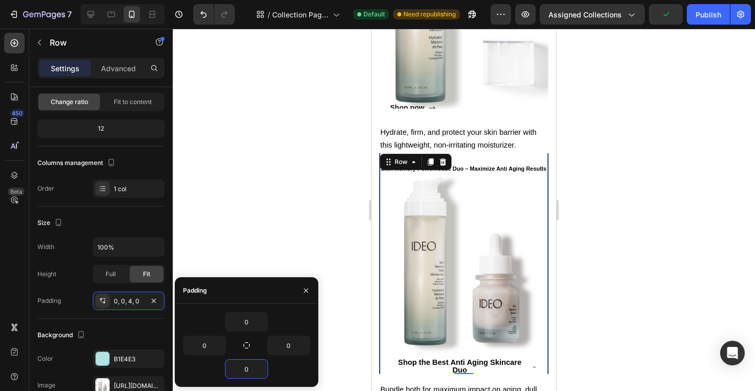
click at [261, 241] on div at bounding box center [464, 210] width 582 height 362
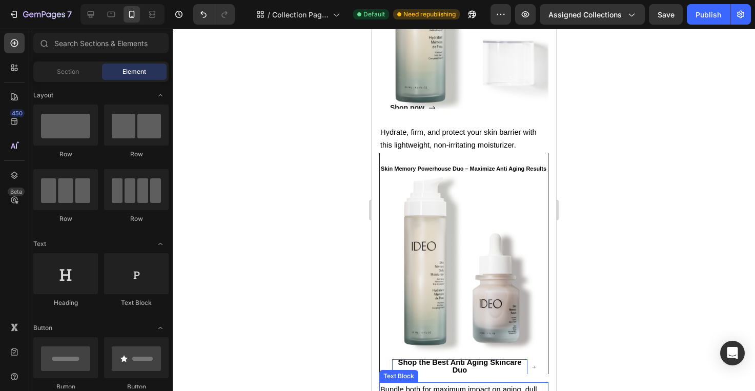
click at [467, 364] on strong "Shop the Best Anti Aging Skincare Duo" at bounding box center [459, 366] width 123 height 16
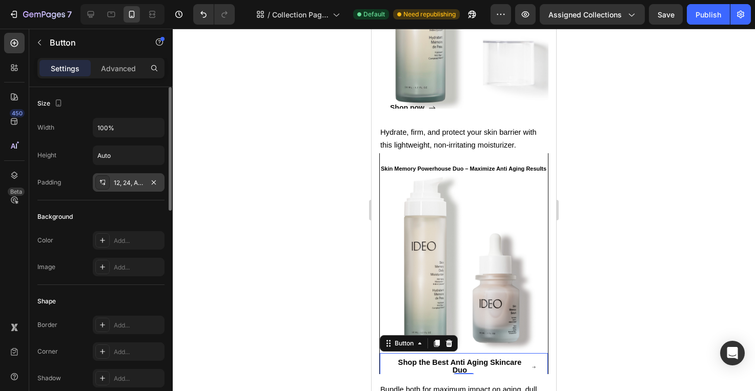
click at [101, 183] on icon at bounding box center [101, 182] width 3 height 4
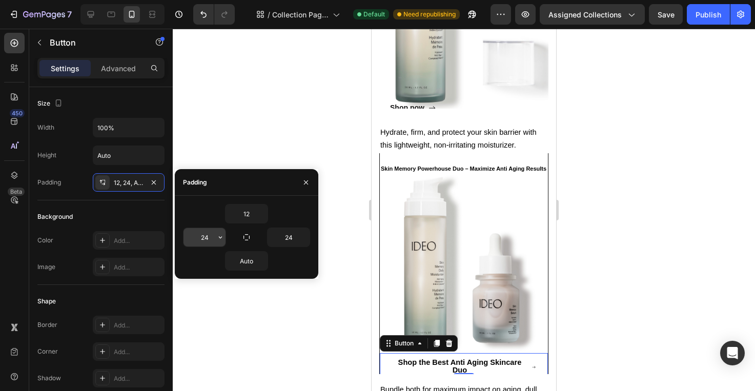
click at [200, 238] on input "24" at bounding box center [204, 237] width 42 height 18
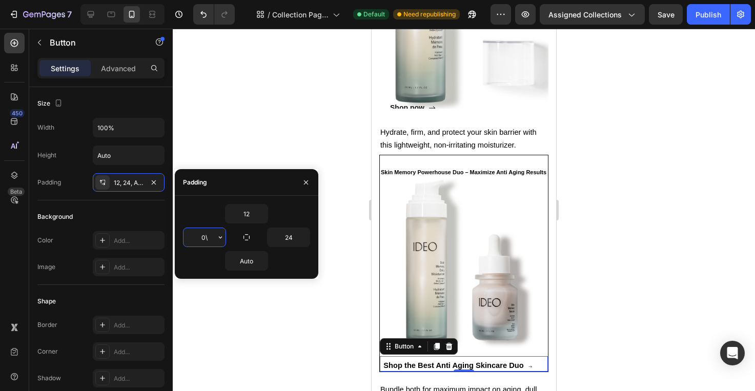
type input "0"
click at [220, 152] on div at bounding box center [464, 210] width 582 height 362
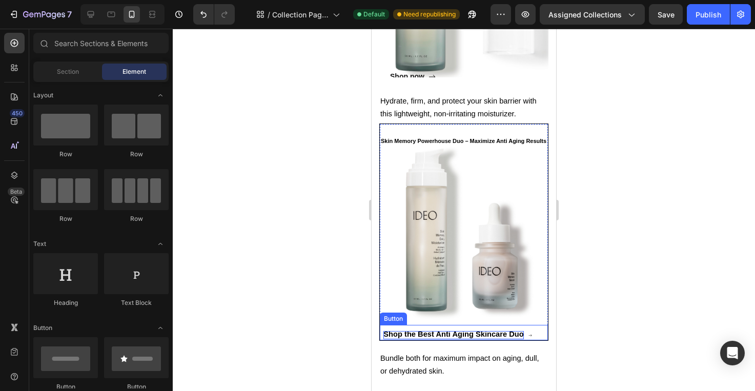
scroll to position [560, 0]
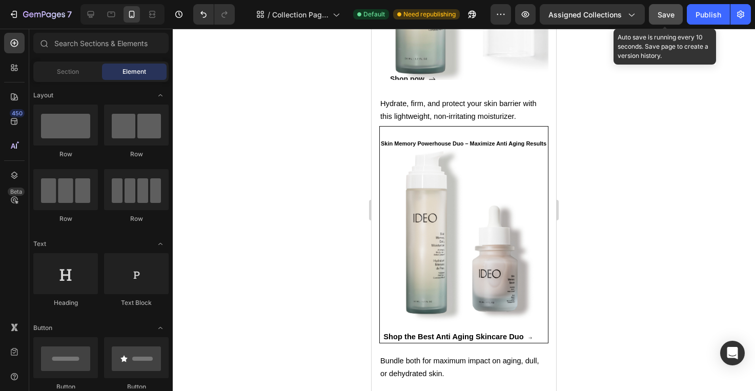
click at [670, 19] on div "Save" at bounding box center [665, 14] width 17 height 11
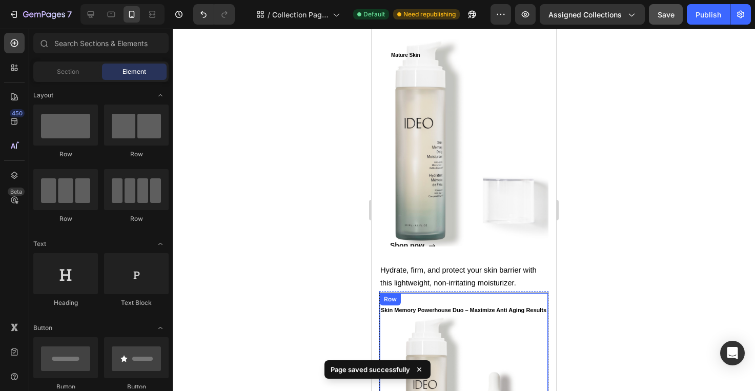
scroll to position [371, 0]
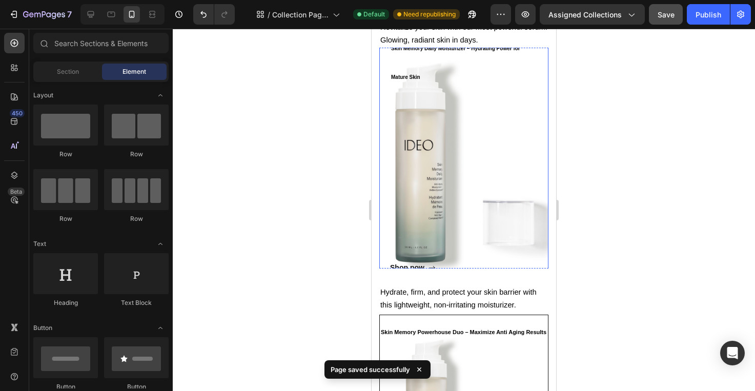
click at [471, 218] on div "Shop now Button" at bounding box center [464, 182] width 148 height 184
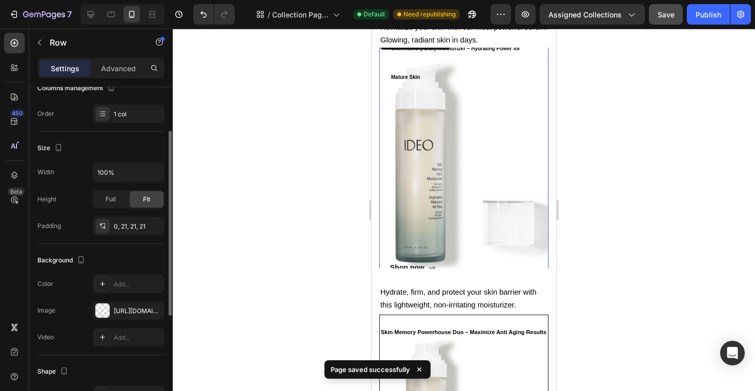
scroll to position [213, 0]
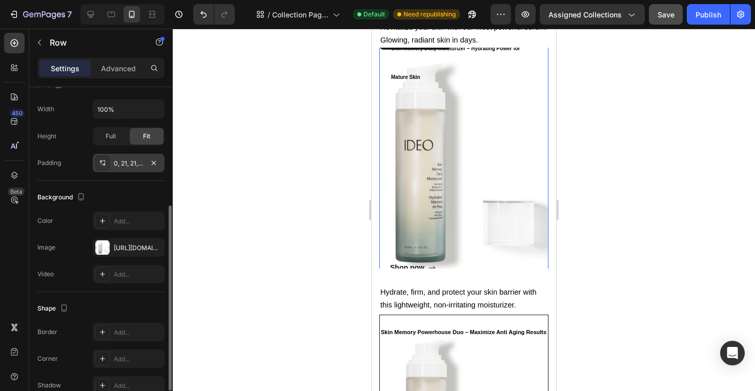
click at [98, 165] on icon at bounding box center [102, 163] width 8 height 8
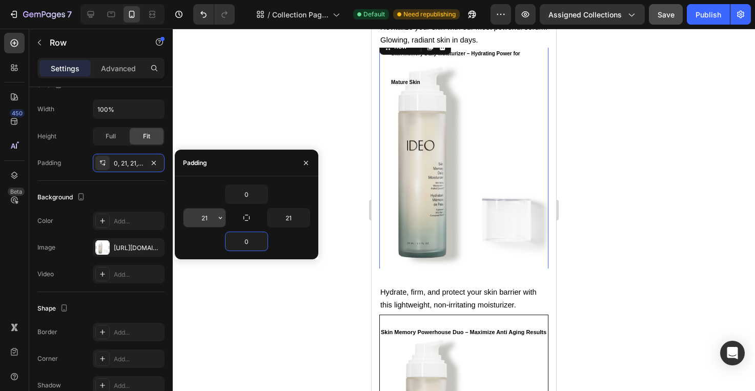
type input "0"
click at [205, 219] on input "21" at bounding box center [204, 217] width 42 height 18
type input "0"
drag, startPoint x: 284, startPoint y: 220, endPoint x: 310, endPoint y: 223, distance: 25.8
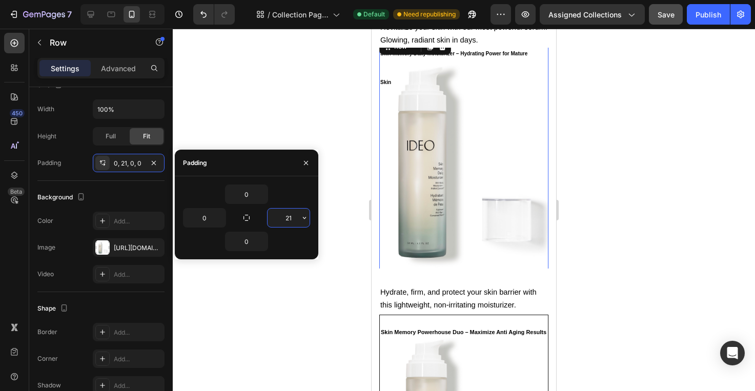
click at [310, 223] on div "0 0 21 0" at bounding box center [246, 217] width 143 height 67
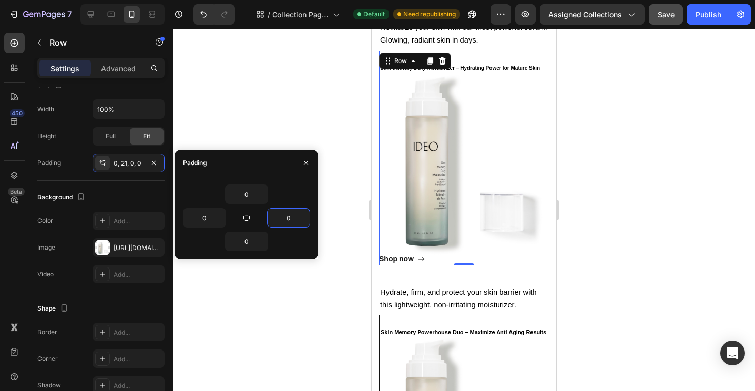
type input "0"
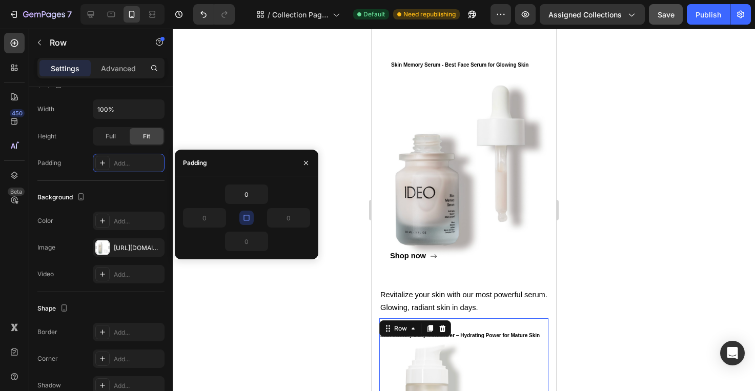
scroll to position [102, 0]
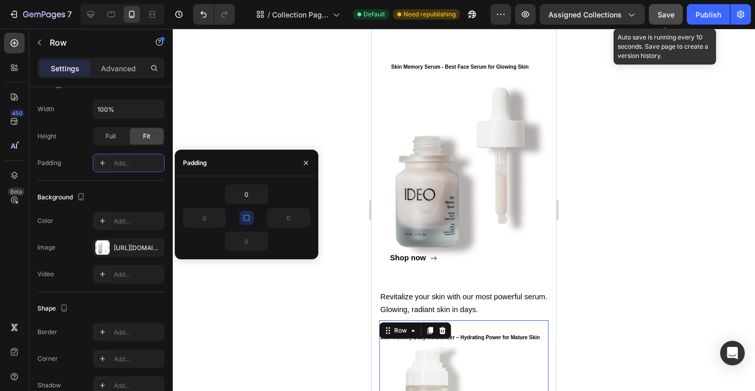
click at [666, 15] on span "Save" at bounding box center [665, 14] width 17 height 9
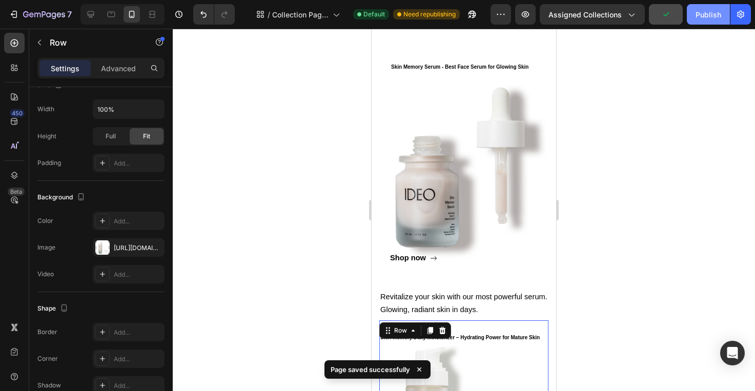
click at [708, 15] on div "Publish" at bounding box center [708, 14] width 26 height 11
